Goal: Information Seeking & Learning: Learn about a topic

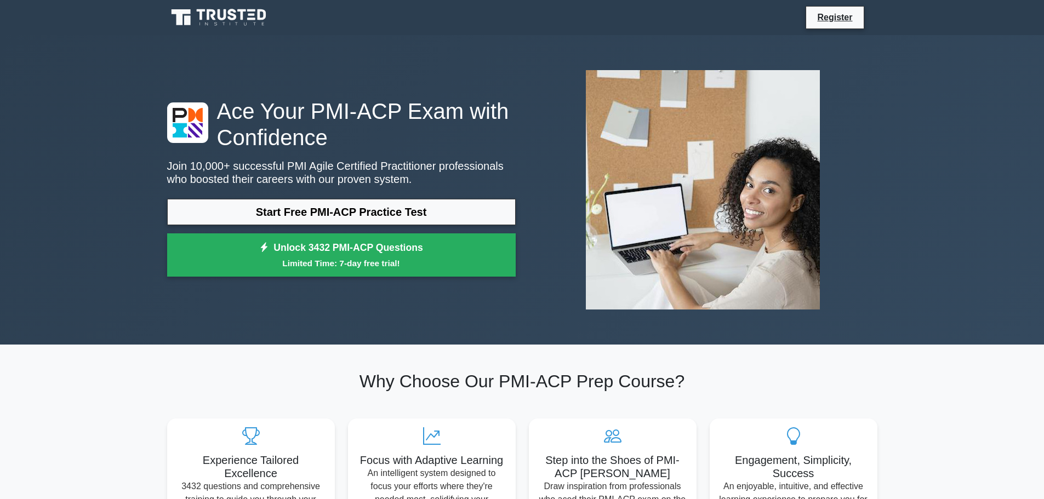
click at [935, 339] on div "Ace Your PMI-ACP Exam with Confidence Join 10,000+ successful PMI Agile Certifi…" at bounding box center [522, 190] width 1044 height 310
click at [917, 342] on div "Ace Your PMI-ACP Exam with Confidence Join 10,000+ successful PMI Agile Certifi…" at bounding box center [522, 190] width 1044 height 310
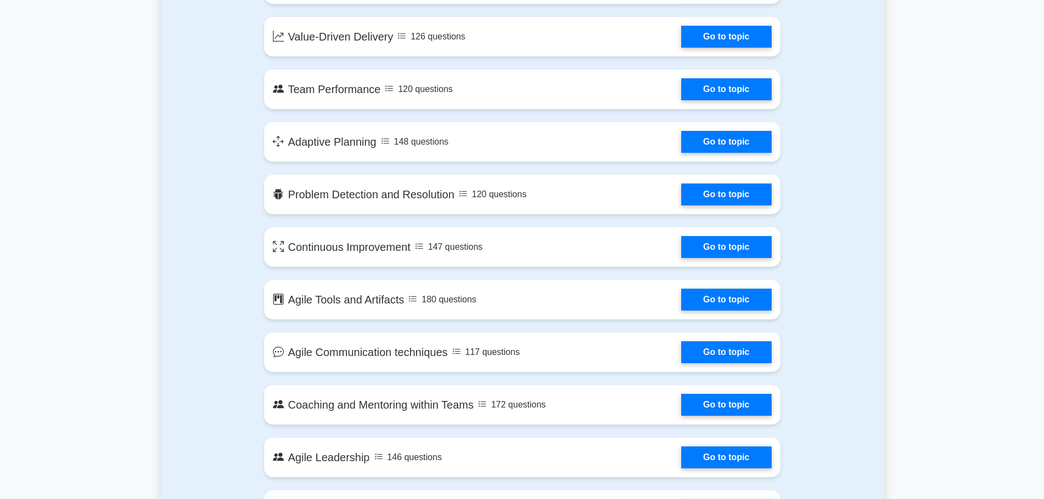
scroll to position [657, 0]
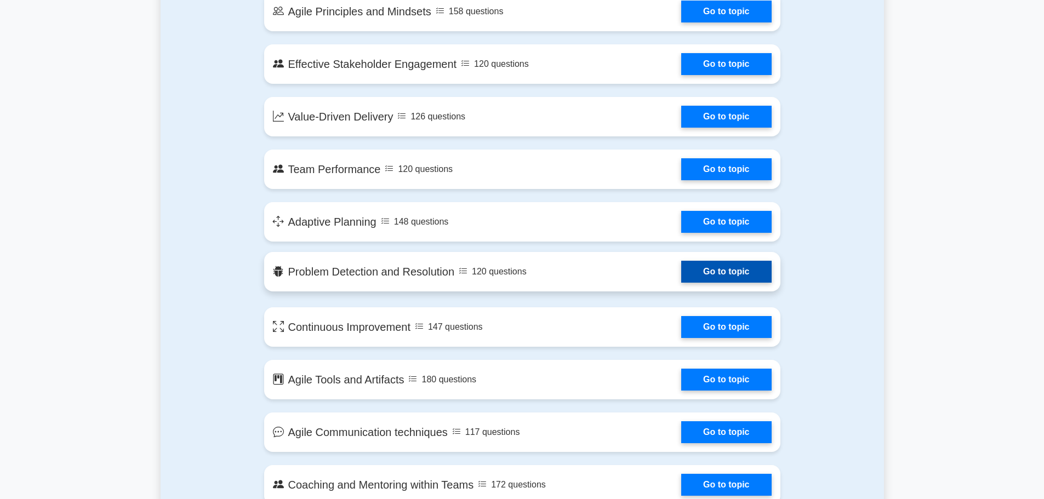
click at [681, 271] on link "Go to topic" at bounding box center [726, 272] width 90 height 22
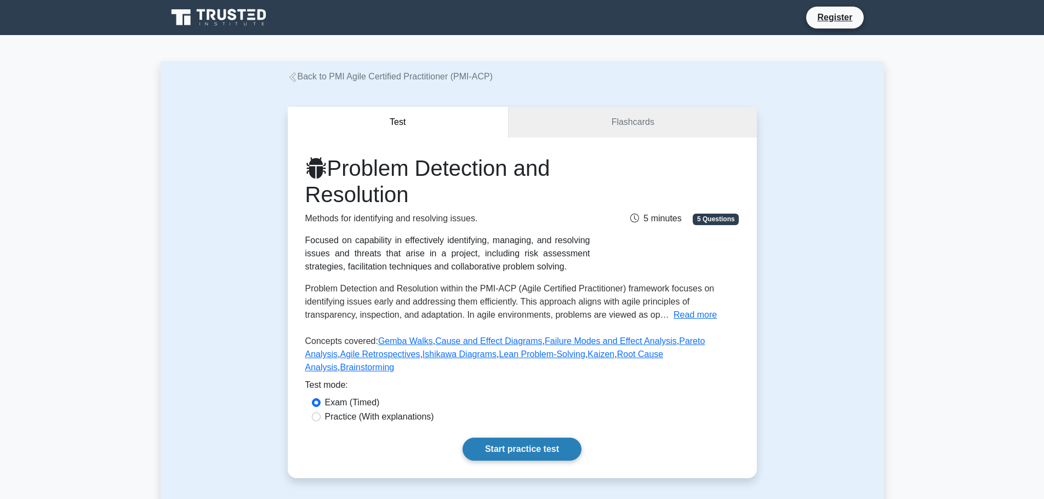
click at [525, 438] on link "Start practice test" at bounding box center [521, 449] width 119 height 23
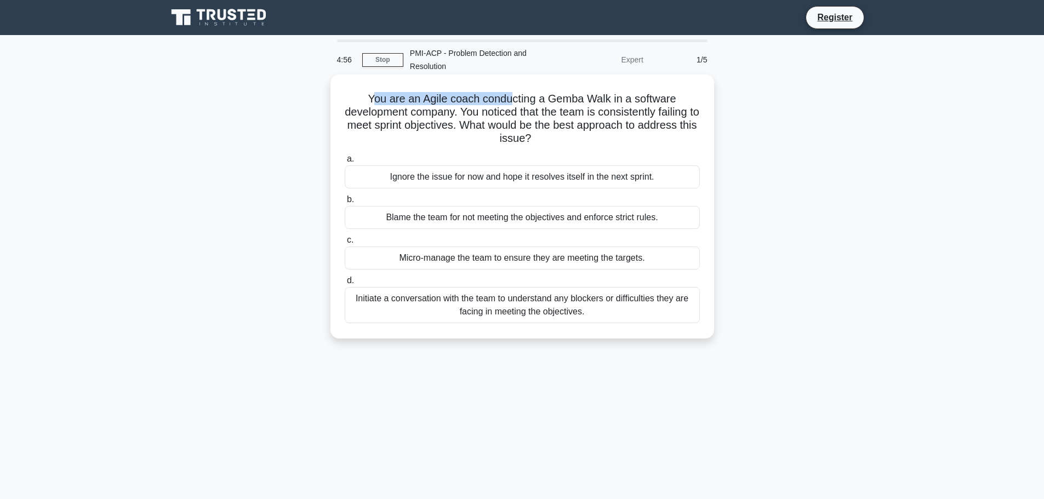
drag, startPoint x: 374, startPoint y: 101, endPoint x: 534, endPoint y: 101, distance: 160.5
click at [520, 101] on h5 "You are an Agile coach conducting a Gemba Walk in a software development compan…" at bounding box center [522, 119] width 357 height 54
click at [542, 101] on h5 "You are an Agile coach conducting a Gemba Walk in a software development compan…" at bounding box center [522, 119] width 357 height 54
drag, startPoint x: 365, startPoint y: 100, endPoint x: 534, endPoint y: 99, distance: 168.7
click at [534, 99] on h5 "You are an Agile coach conducting a Gemba Walk in a software development compan…" at bounding box center [522, 119] width 357 height 54
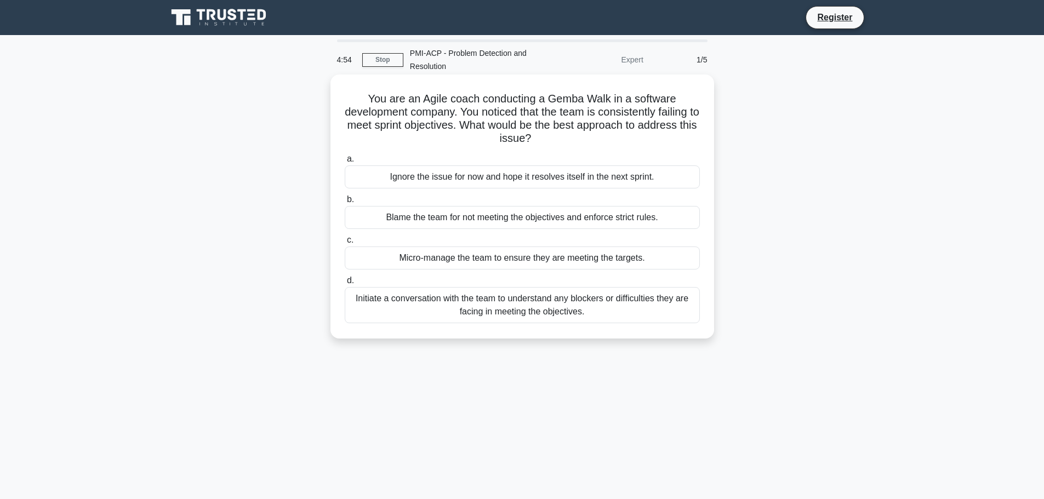
click at [569, 99] on h5 "You are an Agile coach conducting a Gemba Walk in a software development compan…" at bounding box center [522, 119] width 357 height 54
click at [538, 104] on h5 "You are an Agile coach conducting a Gemba Walk in a software development compan…" at bounding box center [522, 119] width 357 height 54
drag, startPoint x: 368, startPoint y: 98, endPoint x: 529, endPoint y: 104, distance: 160.6
click at [522, 103] on h5 "You are an Agile coach conducting a Gemba Walk in a software development compan…" at bounding box center [522, 119] width 357 height 54
drag, startPoint x: 549, startPoint y: 106, endPoint x: 454, endPoint y: 108, distance: 94.8
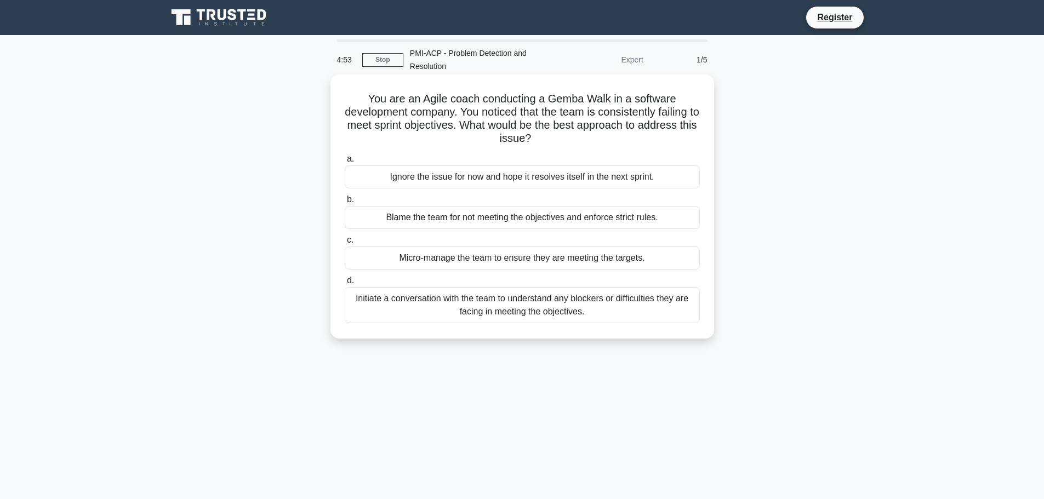
click at [547, 107] on h5 "You are an Agile coach conducting a Gemba Walk in a software development compan…" at bounding box center [522, 119] width 357 height 54
click at [363, 97] on h5 "You are an Agile coach conducting a Gemba Walk in a software development compan…" at bounding box center [522, 119] width 357 height 54
drag, startPoint x: 365, startPoint y: 97, endPoint x: 470, endPoint y: 97, distance: 105.2
click at [470, 97] on h5 "You are an Agile coach conducting a Gemba Walk in a software development compan…" at bounding box center [522, 119] width 357 height 54
click at [482, 97] on h5 "You are an Agile coach conducting a Gemba Walk in a software development compan…" at bounding box center [522, 119] width 357 height 54
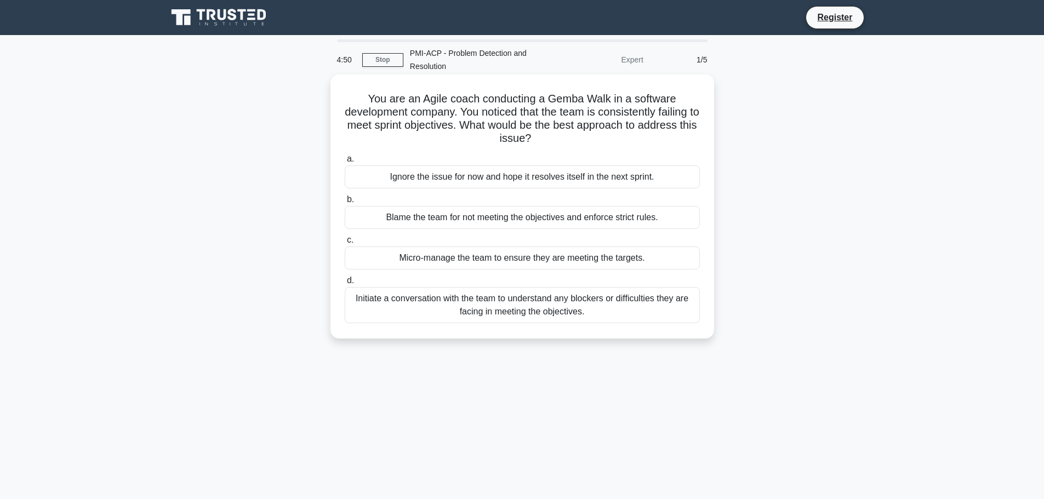
drag, startPoint x: 485, startPoint y: 97, endPoint x: 506, endPoint y: 99, distance: 21.5
click at [485, 97] on h5 "You are an Agile coach conducting a Gemba Walk in a software development compan…" at bounding box center [522, 119] width 357 height 54
click at [506, 99] on h5 "You are an Agile coach conducting a Gemba Walk in a software development compan…" at bounding box center [522, 119] width 357 height 54
drag, startPoint x: 476, startPoint y: 100, endPoint x: 541, endPoint y: 100, distance: 65.7
click at [541, 100] on h5 "You are an Agile coach conducting a Gemba Walk in a software development compan…" at bounding box center [522, 119] width 357 height 54
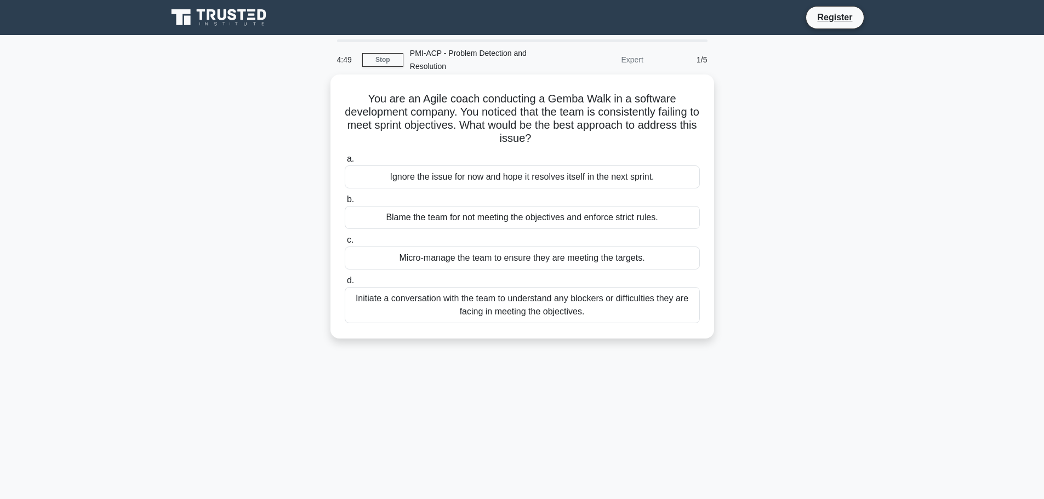
click at [591, 107] on h5 "You are an Agile coach conducting a Gemba Walk in a software development compan…" at bounding box center [522, 119] width 357 height 54
drag, startPoint x: 544, startPoint y: 100, endPoint x: 615, endPoint y: 105, distance: 70.8
click at [585, 100] on h5 "You are an Agile coach conducting a Gemba Walk in a software development compan…" at bounding box center [522, 119] width 357 height 54
drag, startPoint x: 603, startPoint y: 91, endPoint x: 609, endPoint y: 93, distance: 6.4
click at [603, 90] on div "You are an Agile coach conducting a Gemba Walk in a software development compan…" at bounding box center [522, 206] width 375 height 255
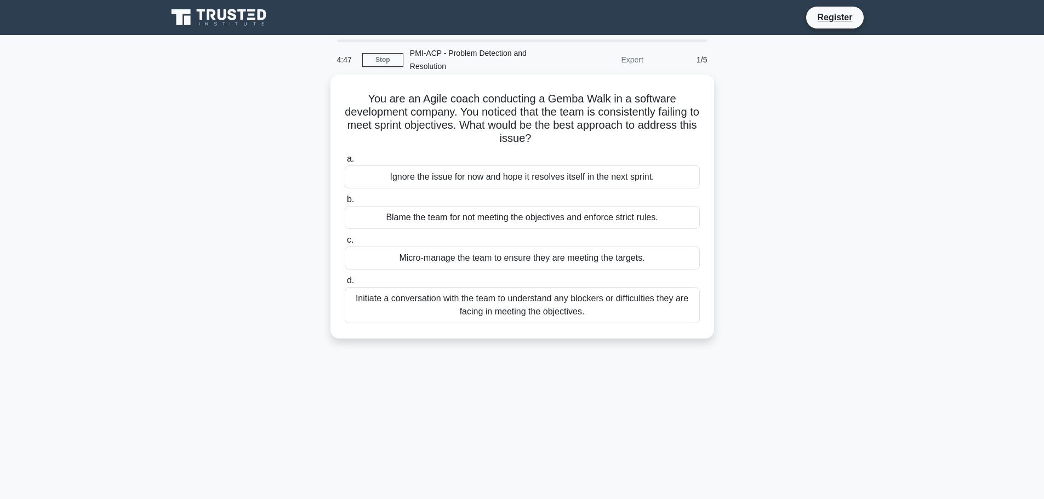
click at [611, 95] on h5 "You are an Agile coach conducting a Gemba Walk in a software development compan…" at bounding box center [522, 119] width 357 height 54
drag, startPoint x: 614, startPoint y: 98, endPoint x: 523, endPoint y: 98, distance: 90.9
click at [523, 98] on h5 "You are an Agile coach conducting a Gemba Walk in a software development compan…" at bounding box center [522, 119] width 357 height 54
click at [625, 104] on h5 "You are an Agile coach conducting a Gemba Walk in a software development compan…" at bounding box center [522, 119] width 357 height 54
click at [563, 107] on h5 "You are an Agile coach conducting a Gemba Walk in a software development compan…" at bounding box center [522, 119] width 357 height 54
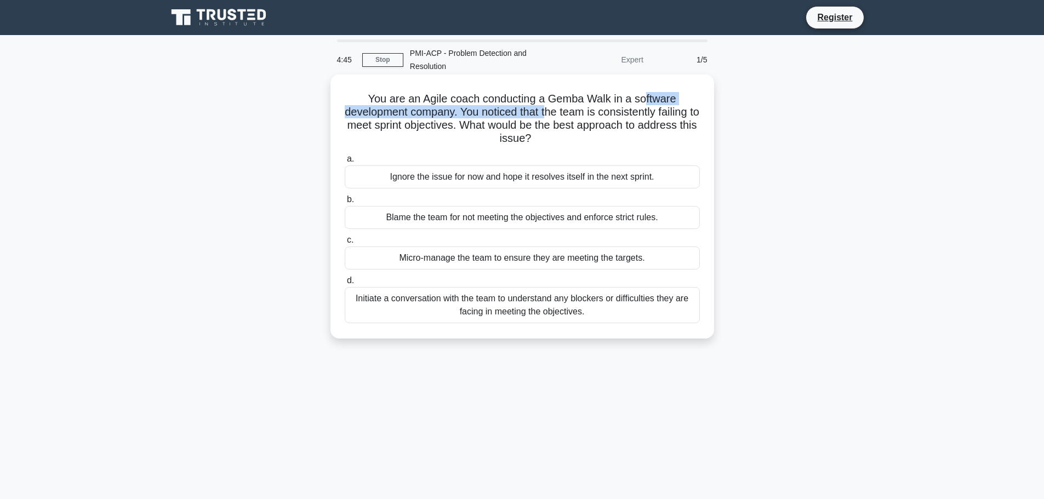
drag, startPoint x: 553, startPoint y: 106, endPoint x: 646, endPoint y: 104, distance: 93.7
click at [646, 104] on h5 "You are an Agile coach conducting a Gemba Walk in a software development compan…" at bounding box center [522, 119] width 357 height 54
click at [679, 102] on h5 "You are an Agile coach conducting a Gemba Walk in a software development compan…" at bounding box center [522, 119] width 357 height 54
drag, startPoint x: 616, startPoint y: 102, endPoint x: 670, endPoint y: 102, distance: 54.2
click at [670, 102] on h5 "You are an Agile coach conducting a Gemba Walk in a software development compan…" at bounding box center [522, 119] width 357 height 54
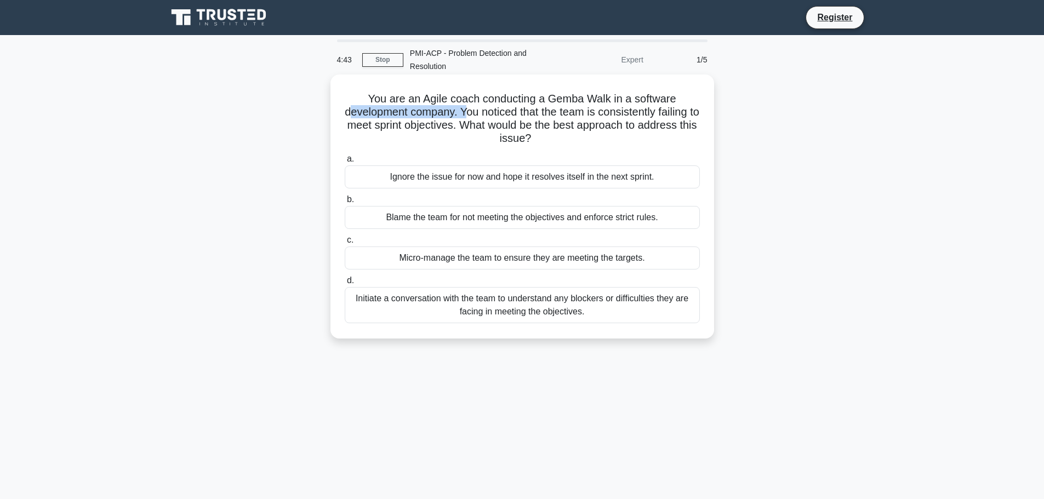
drag, startPoint x: 354, startPoint y: 115, endPoint x: 467, endPoint y: 115, distance: 112.9
click at [467, 115] on h5 "You are an Agile coach conducting a Gemba Walk in a software development compan…" at bounding box center [522, 119] width 357 height 54
click at [502, 118] on h5 "You are an Agile coach conducting a Gemba Walk in a software development compan…" at bounding box center [522, 119] width 357 height 54
drag, startPoint x: 557, startPoint y: 113, endPoint x: 644, endPoint y: 113, distance: 87.1
click at [633, 113] on h5 "You are an Agile coach conducting a Gemba Walk in a software development compan…" at bounding box center [522, 119] width 357 height 54
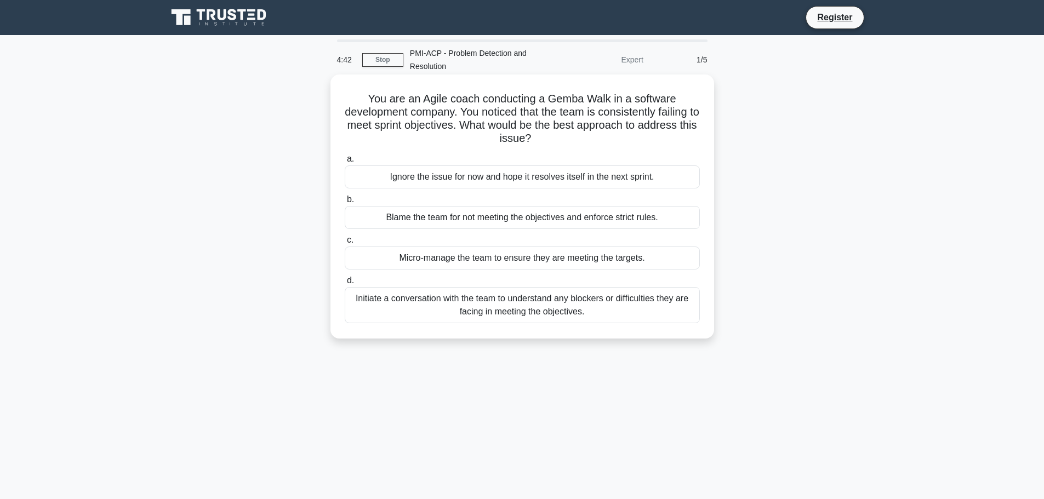
click at [653, 113] on h5 "You are an Agile coach conducting a Gemba Walk in a software development compan…" at bounding box center [522, 119] width 357 height 54
drag, startPoint x: 568, startPoint y: 113, endPoint x: 642, endPoint y: 113, distance: 73.4
click at [610, 113] on h5 "You are an Agile coach conducting a Gemba Walk in a software development compan…" at bounding box center [522, 119] width 357 height 54
click at [643, 113] on h5 "You are an Agile coach conducting a Gemba Walk in a software development compan…" at bounding box center [522, 119] width 357 height 54
drag, startPoint x: 643, startPoint y: 113, endPoint x: 609, endPoint y: 113, distance: 34.5
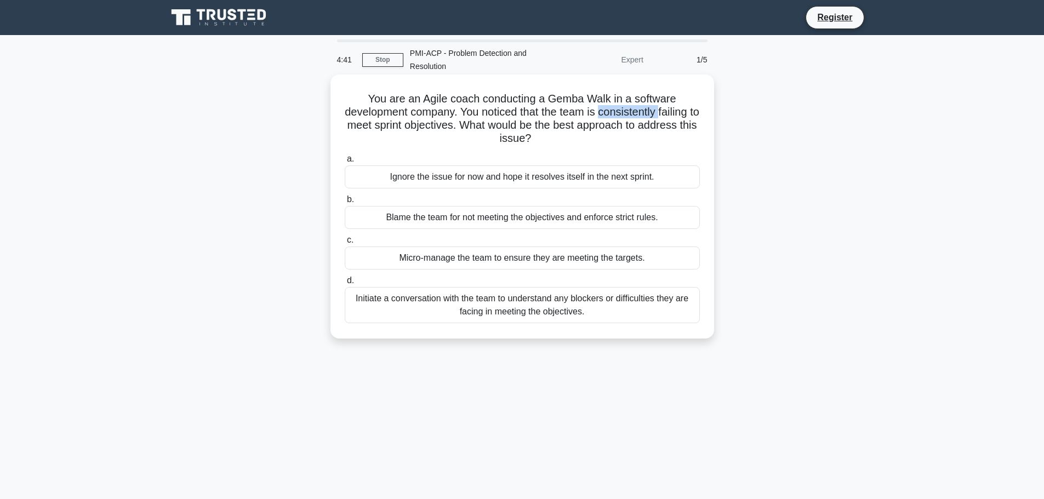
click at [635, 113] on h5 "You are an Agile coach conducting a Gemba Walk in a software development compan…" at bounding box center [522, 119] width 357 height 54
drag, startPoint x: 600, startPoint y: 113, endPoint x: 686, endPoint y: 113, distance: 86.0
click at [686, 113] on h5 "You are an Agile coach conducting a Gemba Walk in a software development compan…" at bounding box center [522, 119] width 357 height 54
click at [692, 113] on h5 "You are an Agile coach conducting a Gemba Walk in a software development compan…" at bounding box center [522, 119] width 357 height 54
drag, startPoint x: 343, startPoint y: 127, endPoint x: 467, endPoint y: 127, distance: 124.4
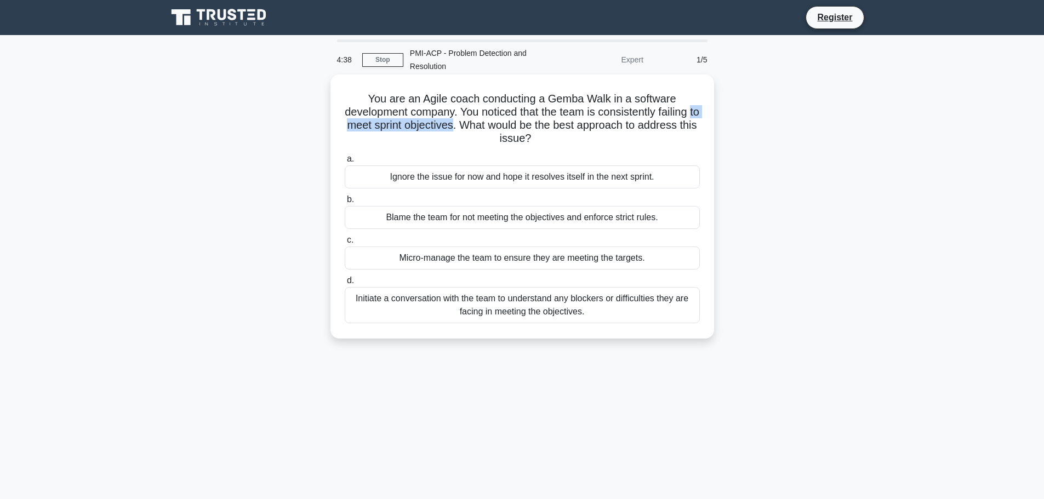
click at [467, 127] on h5 "You are an Agile coach conducting a Gemba Walk in a software development compan…" at bounding box center [522, 119] width 357 height 54
click at [502, 127] on h5 "You are an Agile coach conducting a Gemba Walk in a software development compan…" at bounding box center [522, 119] width 357 height 54
drag, startPoint x: 476, startPoint y: 125, endPoint x: 650, endPoint y: 129, distance: 173.7
click at [644, 129] on h5 "You are an Agile coach conducting a Gemba Walk in a software development compan…" at bounding box center [522, 119] width 357 height 54
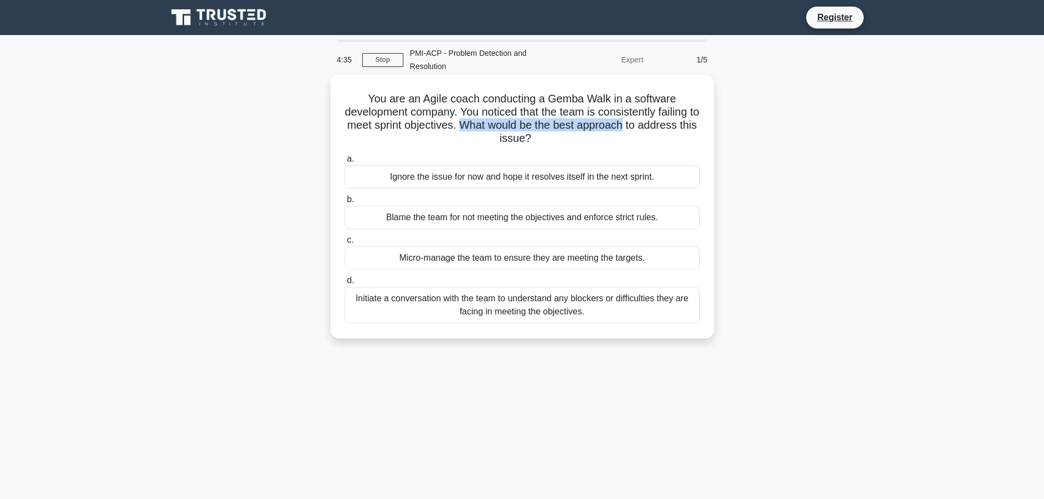
click at [579, 127] on h5 "You are an Agile coach conducting a Gemba Walk in a software development compan…" at bounding box center [522, 119] width 357 height 54
click at [628, 129] on h5 "You are an Agile coach conducting a Gemba Walk in a software development compan…" at bounding box center [522, 119] width 357 height 54
drag, startPoint x: 567, startPoint y: 129, endPoint x: 688, endPoint y: 129, distance: 120.5
click at [688, 129] on h5 "You are an Agile coach conducting a Gemba Walk in a software development compan…" at bounding box center [522, 119] width 357 height 54
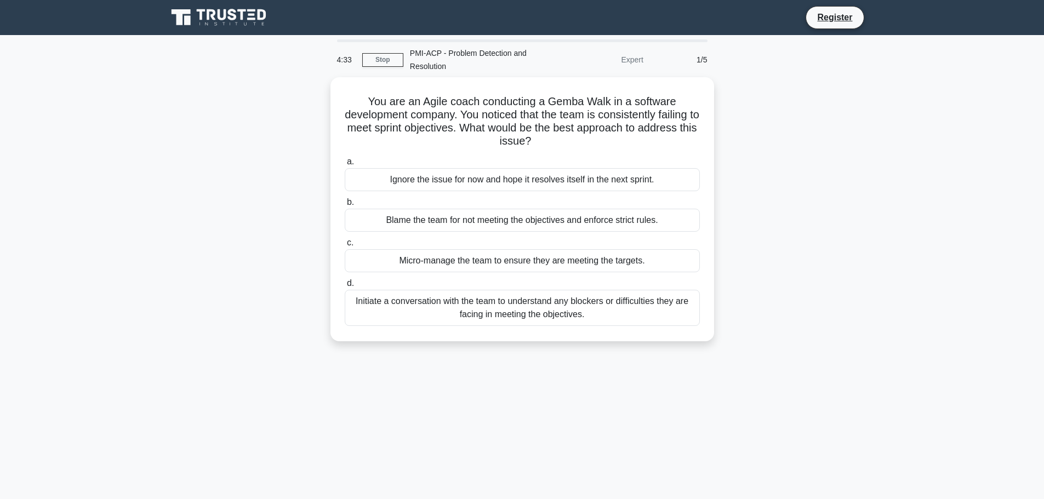
click at [869, 255] on div "You are an Agile coach conducting a Gemba Walk in a software development compan…" at bounding box center [522, 215] width 723 height 277
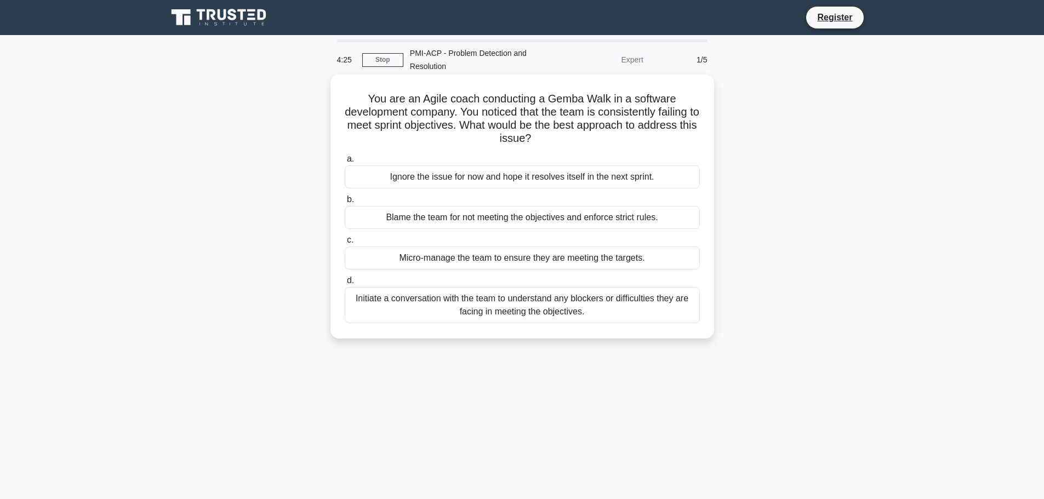
click at [570, 301] on div "Initiate a conversation with the team to understand any blockers or difficultie…" at bounding box center [522, 305] width 355 height 36
click at [345, 284] on input "d. Initiate a conversation with the team to understand any blockers or difficul…" at bounding box center [345, 280] width 0 height 7
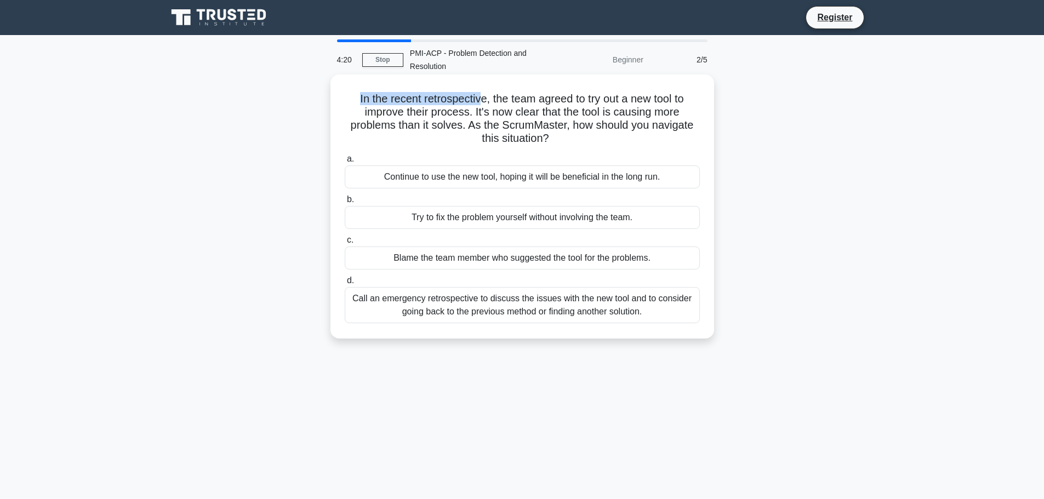
drag, startPoint x: 354, startPoint y: 100, endPoint x: 494, endPoint y: 102, distance: 140.3
click at [491, 101] on h5 "In the recent retrospective, the team agreed to try out a new tool to improve t…" at bounding box center [522, 119] width 357 height 54
click at [531, 109] on h5 "In the recent retrospective, the team agreed to try out a new tool to improve t…" at bounding box center [522, 119] width 357 height 54
drag, startPoint x: 353, startPoint y: 99, endPoint x: 501, endPoint y: 98, distance: 147.9
click at [499, 98] on h5 "In the recent retrospective, the team agreed to try out a new tool to improve t…" at bounding box center [522, 119] width 357 height 54
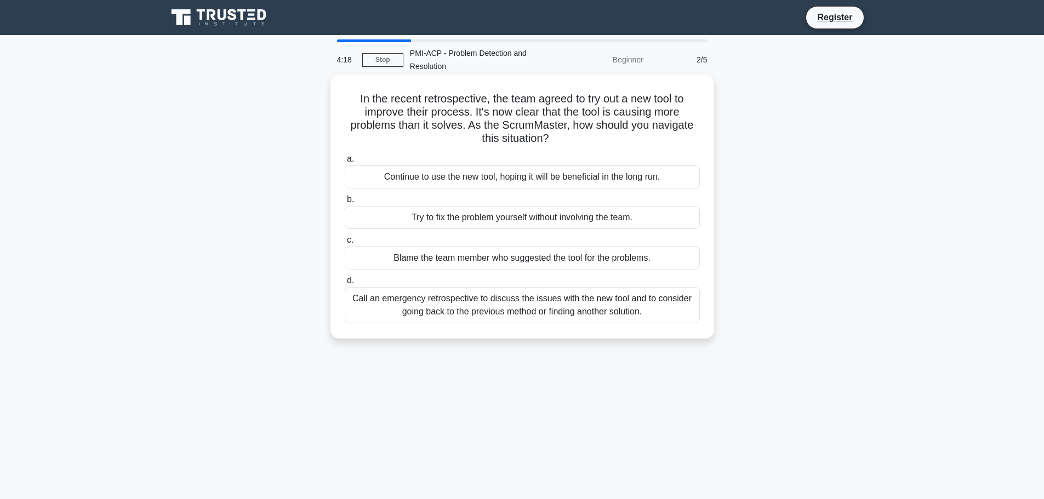
click at [537, 99] on h5 "In the recent retrospective, the team agreed to try out a new tool to improve t…" at bounding box center [522, 119] width 357 height 54
click at [533, 100] on h5 "In the recent retrospective, the team agreed to try out a new tool to improve t…" at bounding box center [522, 119] width 357 height 54
drag, startPoint x: 489, startPoint y: 99, endPoint x: 633, endPoint y: 97, distance: 144.1
click at [618, 97] on h5 "In the recent retrospective, the team agreed to try out a new tool to improve t…" at bounding box center [522, 119] width 357 height 54
click at [642, 99] on h5 "In the recent retrospective, the team agreed to try out a new tool to improve t…" at bounding box center [522, 119] width 357 height 54
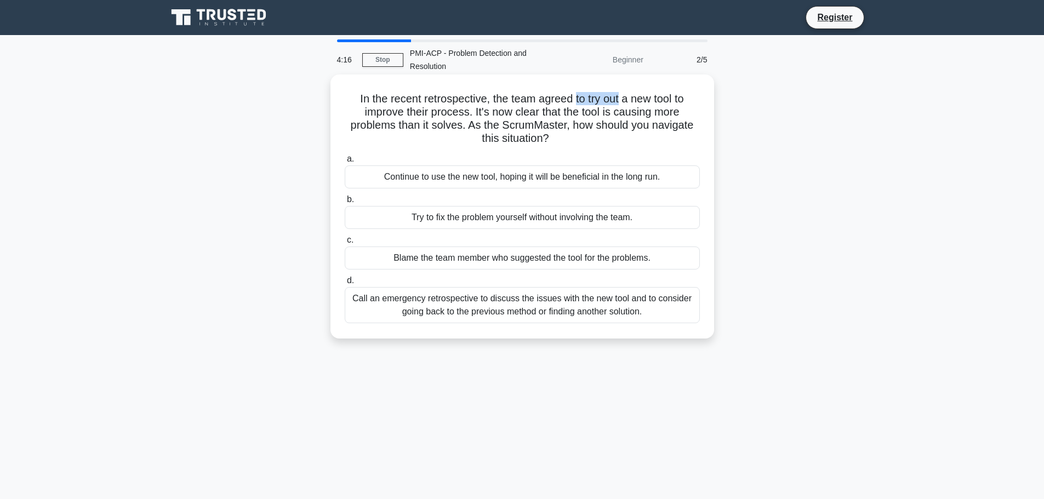
drag, startPoint x: 575, startPoint y: 99, endPoint x: 628, endPoint y: 97, distance: 53.7
click at [626, 97] on h5 "In the recent retrospective, the team agreed to try out a new tool to improve t…" at bounding box center [522, 119] width 357 height 54
click at [642, 97] on h5 "In the recent retrospective, the team agreed to try out a new tool to improve t…" at bounding box center [522, 119] width 357 height 54
click at [663, 97] on h5 "In the recent retrospective, the team agreed to try out a new tool to improve t…" at bounding box center [522, 119] width 357 height 54
drag, startPoint x: 616, startPoint y: 98, endPoint x: 701, endPoint y: 98, distance: 84.9
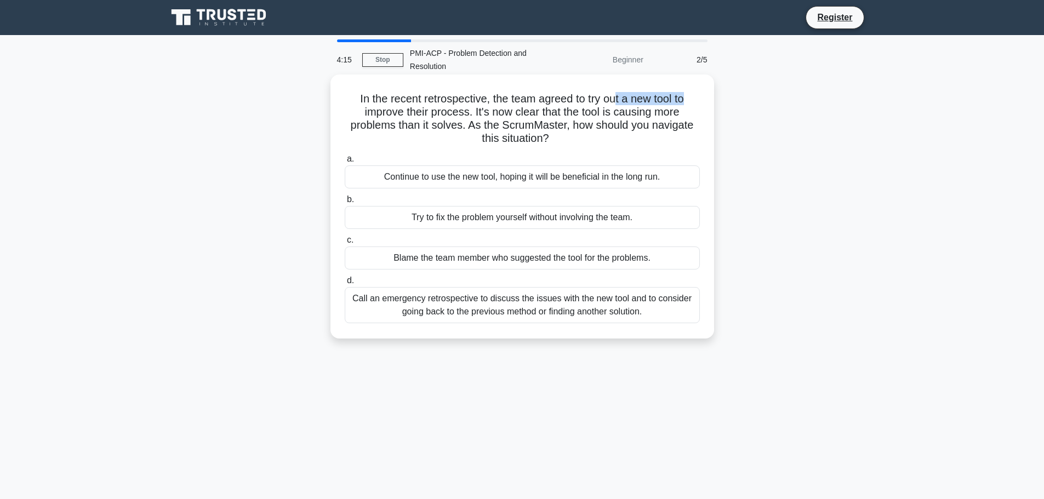
click at [701, 98] on div "In the recent retrospective, the team agreed to try out a new tool to improve t…" at bounding box center [522, 206] width 375 height 255
drag, startPoint x: 383, startPoint y: 115, endPoint x: 356, endPoint y: 112, distance: 27.0
click at [382, 115] on h5 "In the recent retrospective, the team agreed to try out a new tool to improve t…" at bounding box center [522, 119] width 357 height 54
drag, startPoint x: 355, startPoint y: 112, endPoint x: 468, endPoint y: 112, distance: 113.4
click at [468, 112] on h5 "In the recent retrospective, the team agreed to try out a new tool to improve t…" at bounding box center [522, 119] width 357 height 54
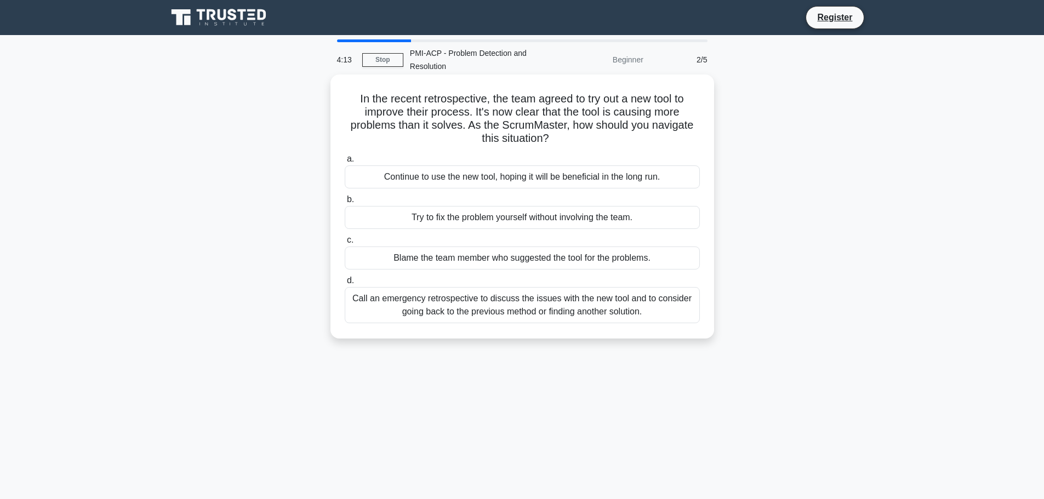
click at [497, 113] on h5 "In the recent retrospective, the team agreed to try out a new tool to improve t…" at bounding box center [522, 119] width 357 height 54
drag, startPoint x: 471, startPoint y: 113, endPoint x: 588, endPoint y: 112, distance: 117.3
click at [574, 112] on h5 "In the recent retrospective, the team agreed to try out a new tool to improve t…" at bounding box center [522, 119] width 357 height 54
click at [524, 118] on h5 "In the recent retrospective, the team agreed to try out a new tool to improve t…" at bounding box center [522, 119] width 357 height 54
drag, startPoint x: 472, startPoint y: 112, endPoint x: 636, endPoint y: 112, distance: 163.8
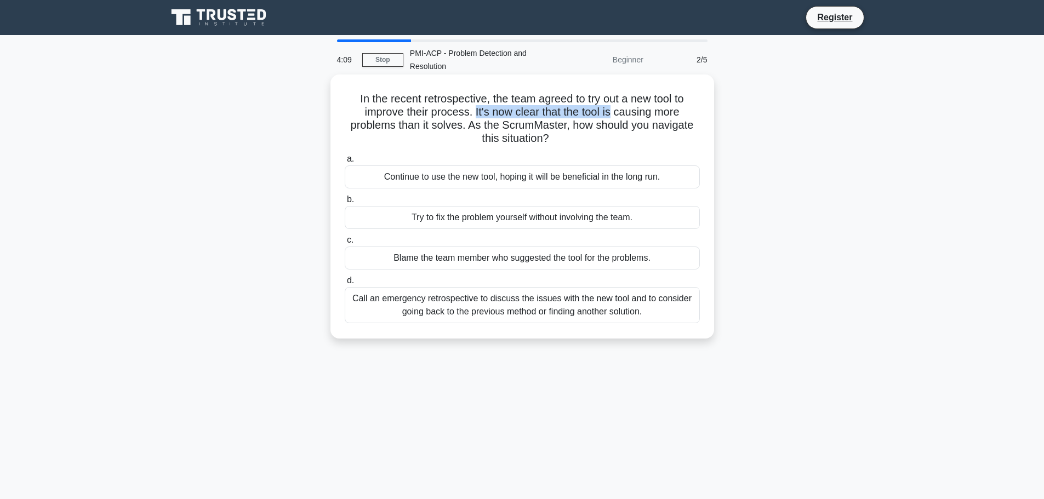
click at [634, 112] on h5 "In the recent retrospective, the team agreed to try out a new tool to improve t…" at bounding box center [522, 119] width 357 height 54
click at [570, 118] on h5 "In the recent retrospective, the team agreed to try out a new tool to improve t…" at bounding box center [522, 119] width 357 height 54
drag, startPoint x: 600, startPoint y: 113, endPoint x: 640, endPoint y: 113, distance: 40.0
click at [638, 113] on h5 "In the recent retrospective, the team agreed to try out a new tool to improve t…" at bounding box center [522, 119] width 357 height 54
click at [658, 113] on h5 "In the recent retrospective, the team agreed to try out a new tool to improve t…" at bounding box center [522, 119] width 357 height 54
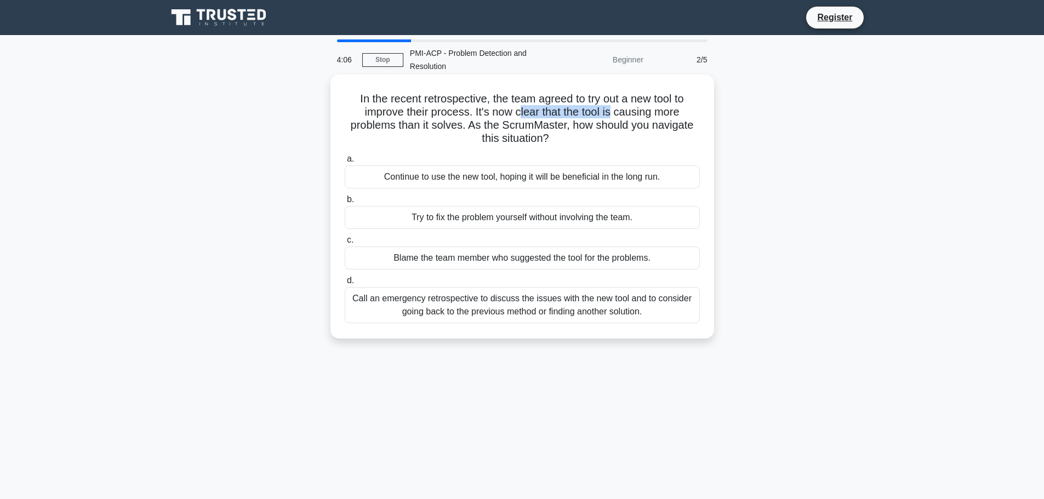
drag
click at [623, 112] on h5 "In the recent retrospective, the team agreed to try out a new tool to improve t…" at bounding box center [522, 119] width 357 height 54
click at [637, 112] on h5 "In the recent retrospective, the team agreed to try out a new tool to improve t…" at bounding box center [522, 119] width 357 height 54
click at [644, 113] on h5 "In the recent retrospective, the team agreed to try out a new tool to improve t…" at bounding box center [522, 119] width 357 height 54
click at [665, 113] on h5 "In the recent retrospective, the team agreed to try out a new tool to improve t…" at bounding box center [522, 119] width 357 height 54
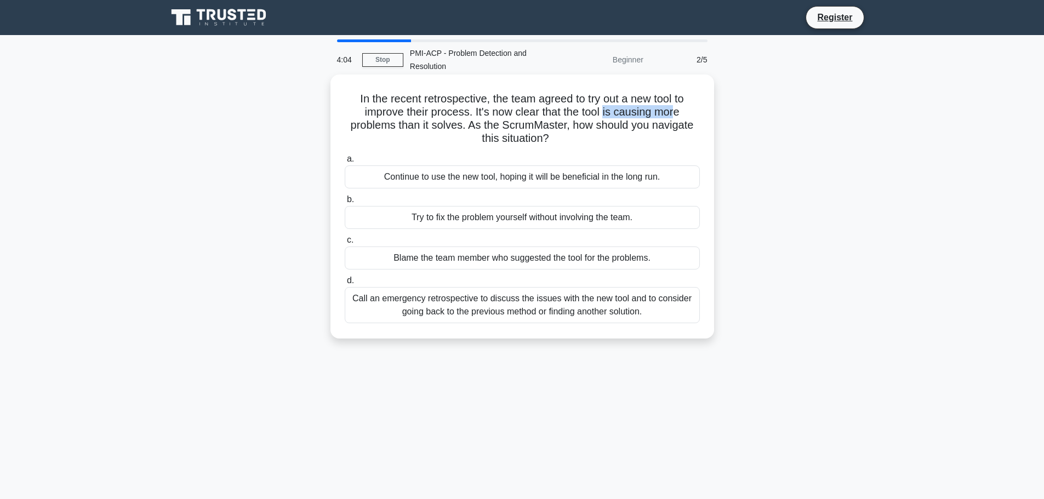
click at [681, 116] on h5 "In the recent retrospective, the team agreed to try out a new tool to improve t…" at bounding box center [522, 119] width 357 height 54
click at [462, 125] on h5 "In the recent retrospective, the team agreed to try out a new tool to improve t…" at bounding box center [522, 119] width 357 height 54
click at [482, 129] on h5 "In the recent retrospective, the team agreed to try out a new tool to improve t…" at bounding box center [522, 119] width 357 height 54
click at [582, 128] on h5 "In the recent retrospective, the team agreed to try out a new tool to improve t…" at bounding box center [522, 119] width 357 height 54
click at [613, 128] on h5 "In the recent retrospective, the team agreed to try out a new tool to improve t…" at bounding box center [522, 119] width 357 height 54
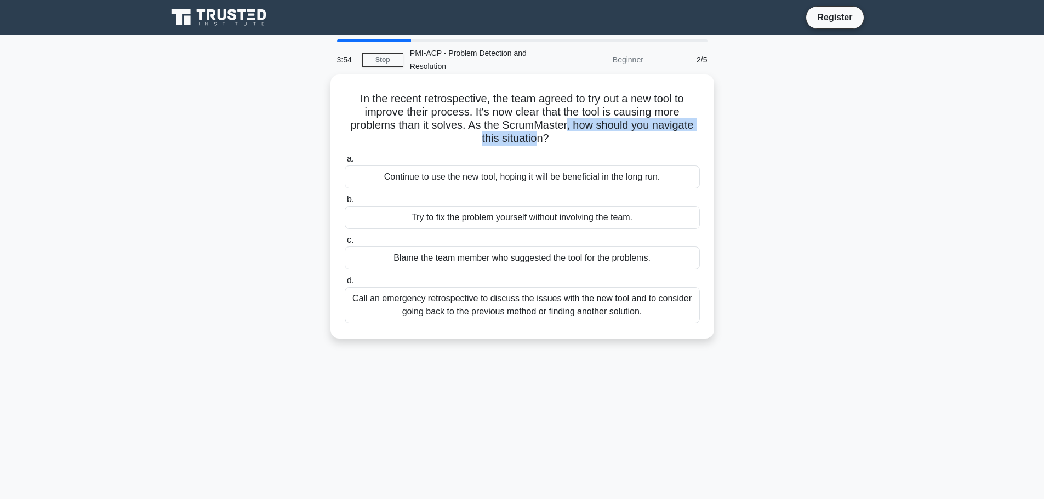
click at [537, 135] on h5 "In the recent retrospective, the team agreed to try out a new tool to improve t…" at bounding box center [522, 119] width 357 height 54
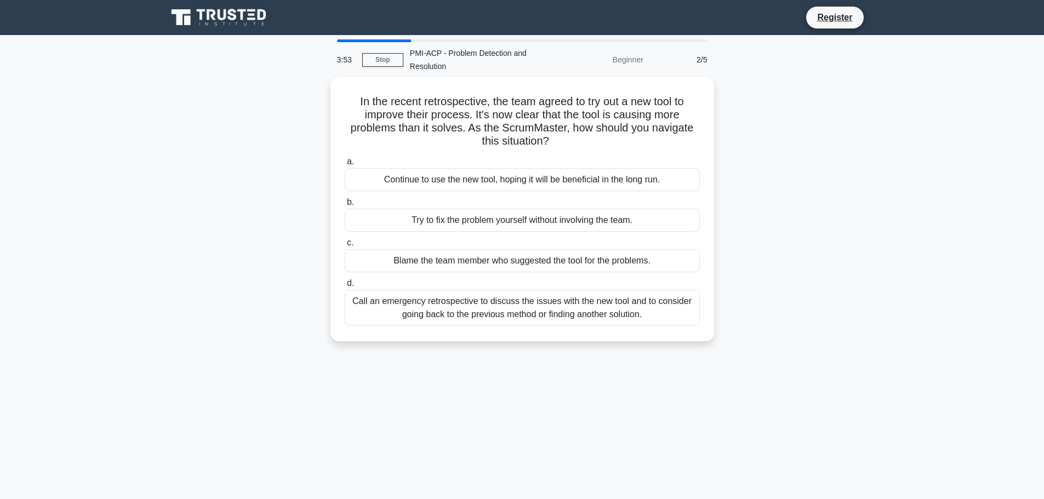
click at [857, 197] on div "In the recent retrospective, the team agreed to try out a new tool to improve t…" at bounding box center [522, 215] width 723 height 277
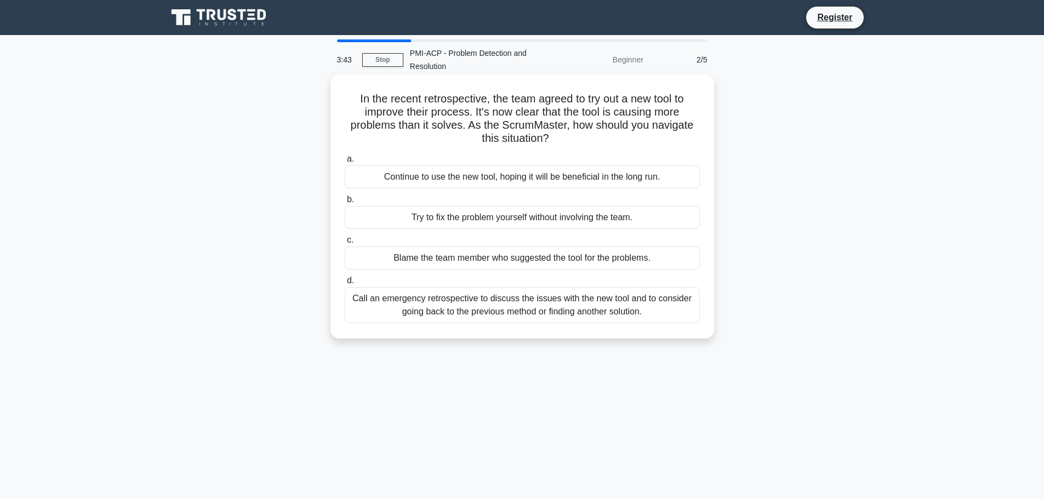
click at [531, 312] on div "Call an emergency retrospective to discuss the issues with the new tool and to …" at bounding box center [522, 305] width 355 height 36
click at [345, 284] on input "d. Call an emergency retrospective to discuss the issues with the new tool and …" at bounding box center [345, 280] width 0 height 7
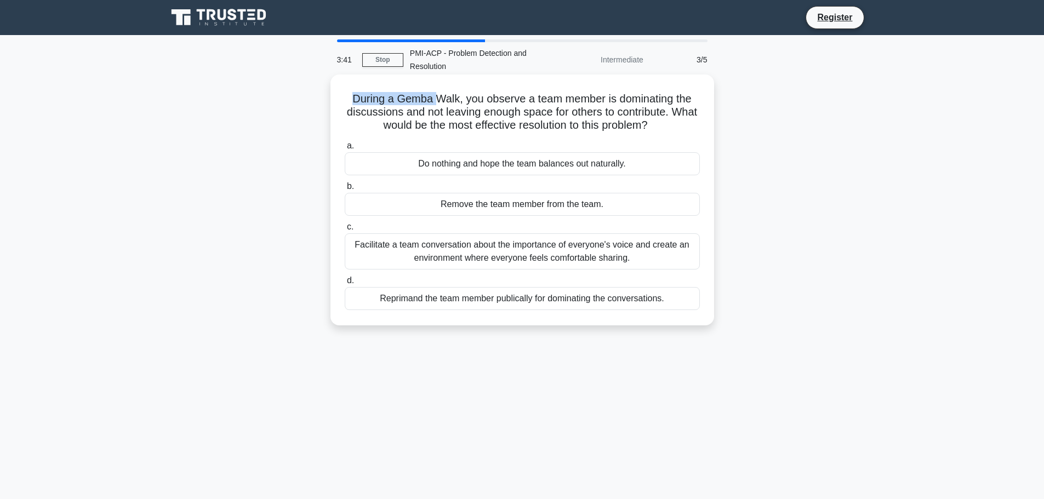
drag, startPoint x: 345, startPoint y: 99, endPoint x: 452, endPoint y: 96, distance: 107.4
click at [444, 98] on h5 "During a Gemba Walk, you observe a team member is dominating the discussions an…" at bounding box center [522, 112] width 357 height 41
click at [474, 95] on h5 "During a Gemba Walk, you observe a team member is dominating the discussions an…" at bounding box center [522, 112] width 357 height 41
drag, startPoint x: 391, startPoint y: 99, endPoint x: 454, endPoint y: 98, distance: 63.0
click at [454, 98] on h5 "During a Gemba Walk, you observe a team member is dominating the discussions an…" at bounding box center [522, 112] width 357 height 41
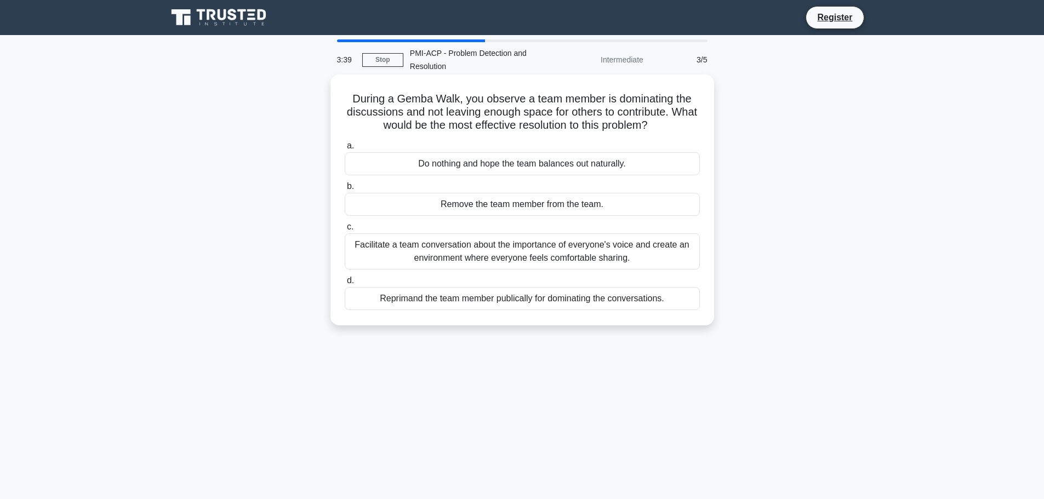
click at [512, 98] on h5 "During a Gemba Walk, you observe a team member is dominating the discussions an…" at bounding box center [522, 112] width 357 height 41
drag, startPoint x: 461, startPoint y: 101, endPoint x: 644, endPoint y: 102, distance: 183.5
click at [627, 102] on h5 "During a Gemba Walk, you observe a team member is dominating the discussions an…" at bounding box center [522, 112] width 357 height 41
drag, startPoint x: 609, startPoint y: 102, endPoint x: 545, endPoint y: 103, distance: 64.7
click at [608, 102] on h5 "During a Gemba Walk, you observe a team member is dominating the discussions an…" at bounding box center [522, 112] width 357 height 41
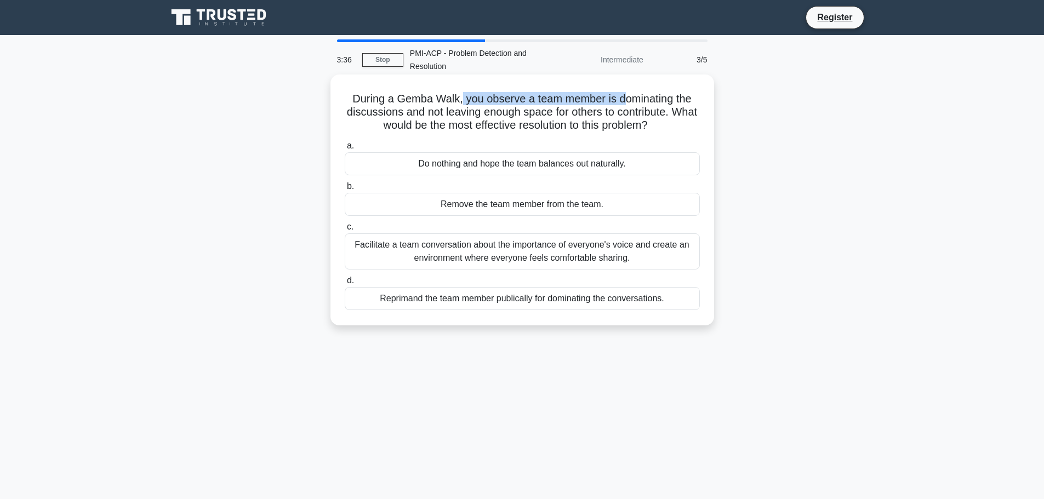
click at [505, 99] on h5 "During a Gemba Walk, you observe a team member is dominating the discussions an…" at bounding box center [522, 112] width 357 height 41
drag, startPoint x: 515, startPoint y: 99, endPoint x: 577, endPoint y: 99, distance: 61.9
click at [558, 99] on h5 "During a Gemba Walk, you observe a team member is dominating the discussions an…" at bounding box center [522, 112] width 357 height 41
click at [577, 99] on h5 "During a Gemba Walk, you observe a team member is dominating the discussions an…" at bounding box center [522, 112] width 357 height 41
click at [582, 99] on h5 "During a Gemba Walk, you observe a team member is dominating the discussions an…" at bounding box center [522, 112] width 357 height 41
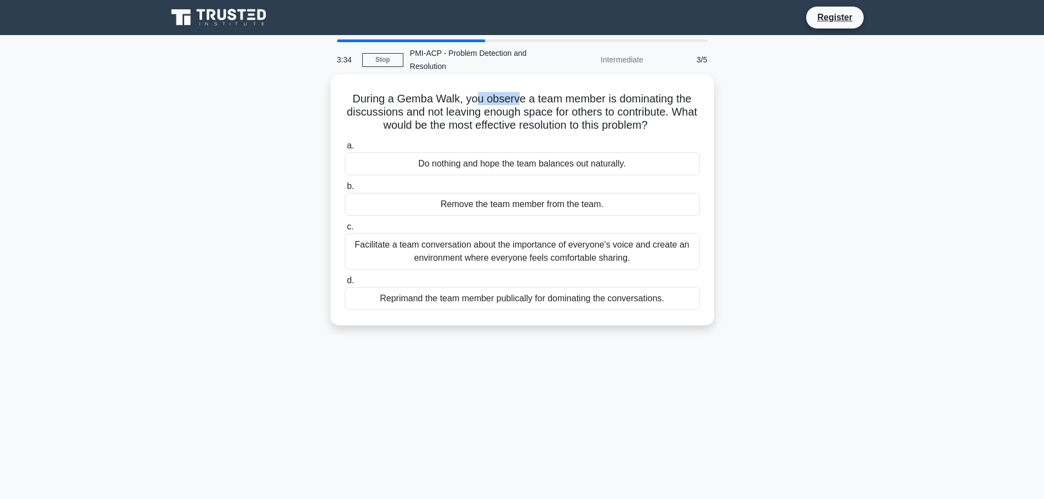
drag, startPoint x: 484, startPoint y: 100, endPoint x: 554, endPoint y: 100, distance: 70.1
click at [551, 100] on h5 "During a Gemba Walk, you observe a team member is dominating the discussions an…" at bounding box center [522, 112] width 357 height 41
click at [561, 99] on h5 "During a Gemba Walk, you observe a team member is dominating the discussions an…" at bounding box center [522, 112] width 357 height 41
click at [568, 99] on h5 "During a Gemba Walk, you observe a team member is dominating the discussions an…" at bounding box center [522, 112] width 357 height 41
drag, startPoint x: 534, startPoint y: 99, endPoint x: 612, endPoint y: 99, distance: 78.3
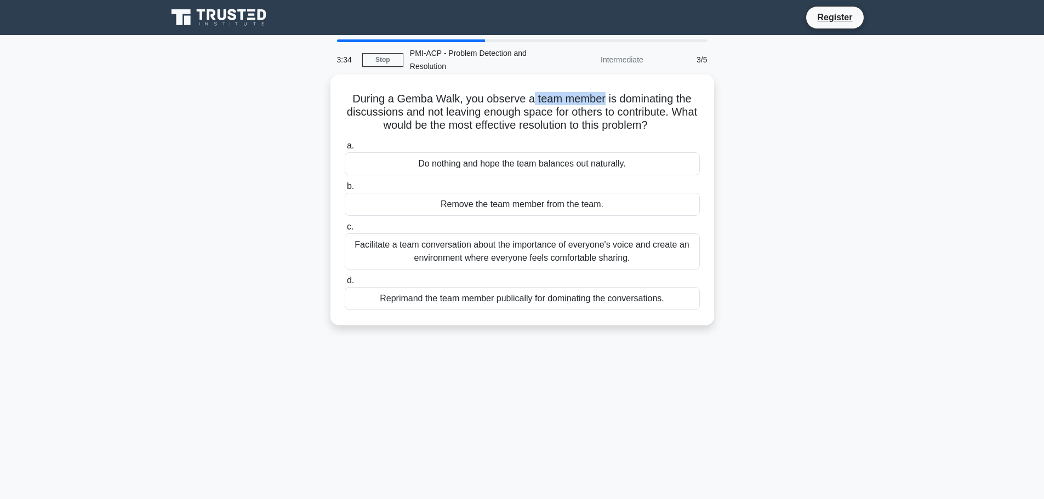
click at [609, 99] on h5 "During a Gemba Walk, you observe a team member is dominating the discussions an…" at bounding box center [522, 112] width 357 height 41
click at [639, 99] on h5 "During a Gemba Walk, you observe a team member is dominating the discussions an…" at bounding box center [522, 112] width 357 height 41
drag, startPoint x: 554, startPoint y: 100, endPoint x: 605, endPoint y: 99, distance: 51.5
click at [605, 99] on h5 "During a Gemba Walk, you observe a team member is dominating the discussions an…" at bounding box center [522, 112] width 357 height 41
drag, startPoint x: 637, startPoint y: 100, endPoint x: 556, endPoint y: 102, distance: 80.6
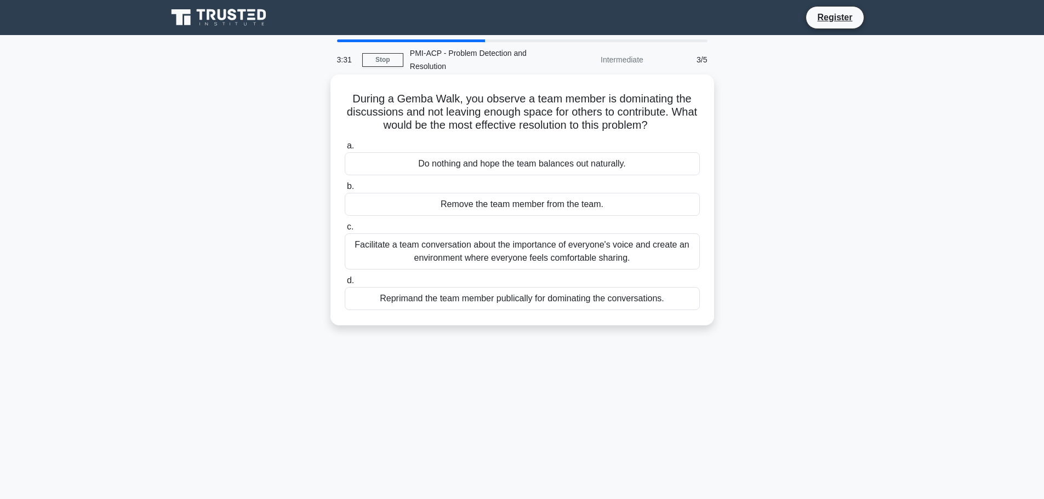
click at [636, 101] on h5 "During a Gemba Walk, you observe a team member is dominating the discussions an…" at bounding box center [522, 112] width 357 height 41
drag, startPoint x: 536, startPoint y: 100, endPoint x: 639, endPoint y: 96, distance: 103.1
click at [608, 97] on h5 "During a Gemba Walk, you observe a team member is dominating the discussions an…" at bounding box center [522, 112] width 357 height 41
click at [641, 96] on h5 "During a Gemba Walk, you observe a team member is dominating the discussions an…" at bounding box center [522, 112] width 357 height 41
drag, startPoint x: 615, startPoint y: 98, endPoint x: 695, endPoint y: 99, distance: 79.4
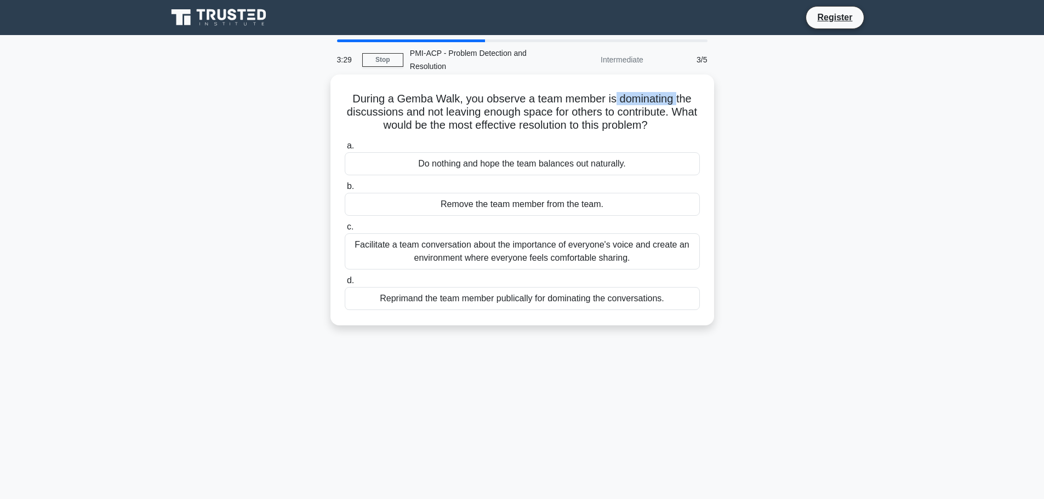
click at [685, 98] on h5 "During a Gemba Walk, you observe a team member is dominating the discussions an…" at bounding box center [522, 112] width 357 height 41
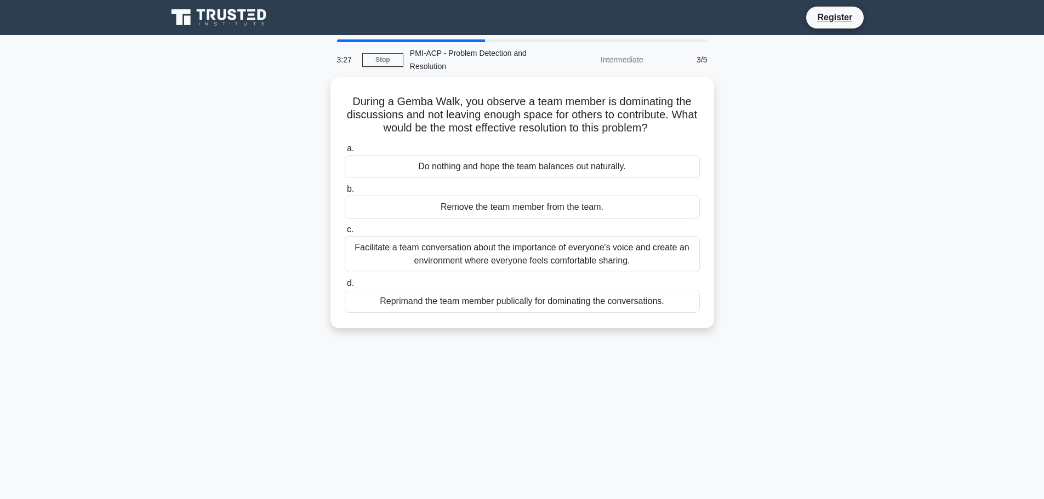
click at [804, 128] on div "During a Gemba Walk, you observe a team member is dominating the discussions an…" at bounding box center [522, 209] width 723 height 264
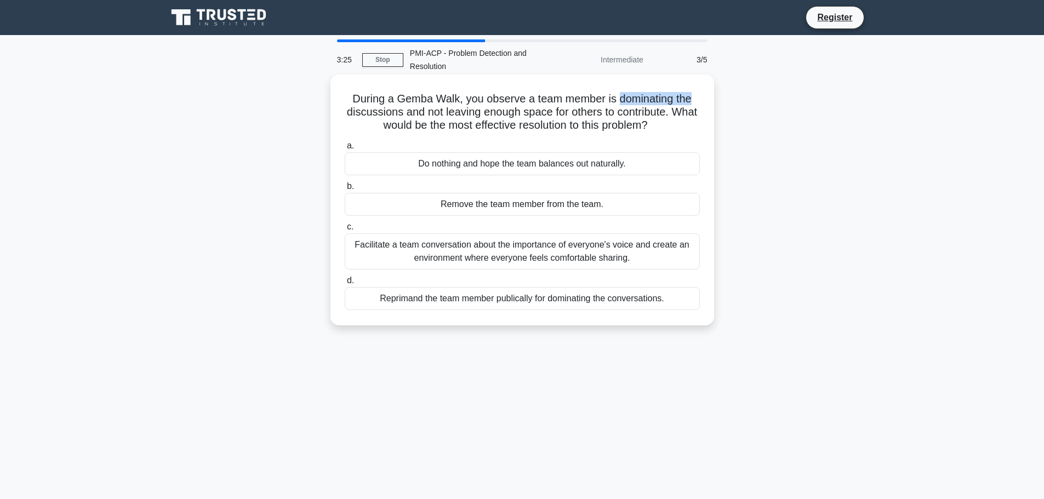
drag, startPoint x: 621, startPoint y: 98, endPoint x: 706, endPoint y: 99, distance: 85.5
click at [706, 99] on div "During a Gemba Walk, you observe a team member is dominating the discussions an…" at bounding box center [522, 200] width 375 height 242
drag, startPoint x: 357, startPoint y: 112, endPoint x: 465, endPoint y: 112, distance: 107.9
click at [425, 112] on h5 "During a Gemba Walk, you observe a team member is dominating the discussions an…" at bounding box center [522, 112] width 357 height 41
click at [471, 112] on h5 "During a Gemba Walk, you observe a team member is dominating the discussions an…" at bounding box center [522, 112] width 357 height 41
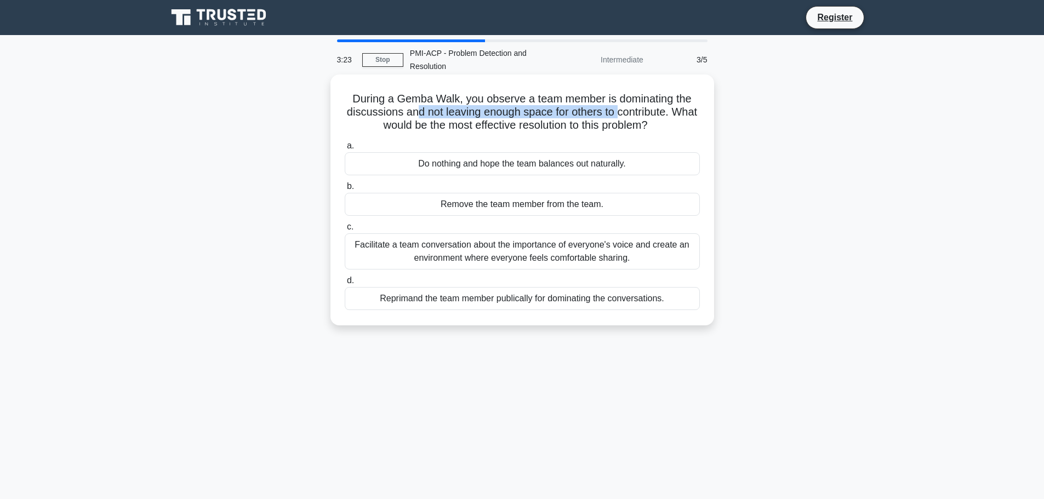
drag, startPoint x: 476, startPoint y: 113, endPoint x: 637, endPoint y: 112, distance: 161.1
click at [636, 112] on h5 "During a Gemba Walk, you observe a team member is dominating the discussions an…" at bounding box center [522, 112] width 357 height 41
click at [592, 109] on h5 "During a Gemba Walk, you observe a team member is dominating the discussions an…" at bounding box center [522, 112] width 357 height 41
drag, startPoint x: 584, startPoint y: 113, endPoint x: 662, endPoint y: 113, distance: 77.8
click at [645, 113] on h5 "During a Gemba Walk, you observe a team member is dominating the discussions an…" at bounding box center [522, 112] width 357 height 41
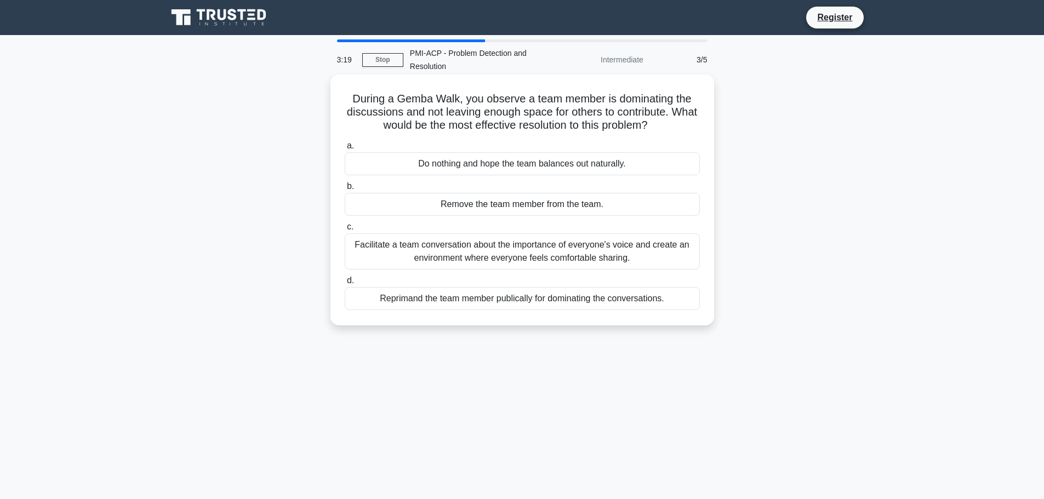
click at [670, 113] on h5 "During a Gemba Walk, you observe a team member is dominating the discussions an…" at bounding box center [522, 112] width 357 height 41
drag, startPoint x: 623, startPoint y: 113, endPoint x: 683, endPoint y: 113, distance: 59.7
click at [683, 113] on h5 "During a Gemba Walk, you observe a team member is dominating the discussions an…" at bounding box center [522, 112] width 357 height 41
click at [362, 122] on h5 "During a Gemba Walk, you observe a team member is dominating the discussions an…" at bounding box center [522, 112] width 357 height 41
drag, startPoint x: 385, startPoint y: 123, endPoint x: 624, endPoint y: 123, distance: 239.4
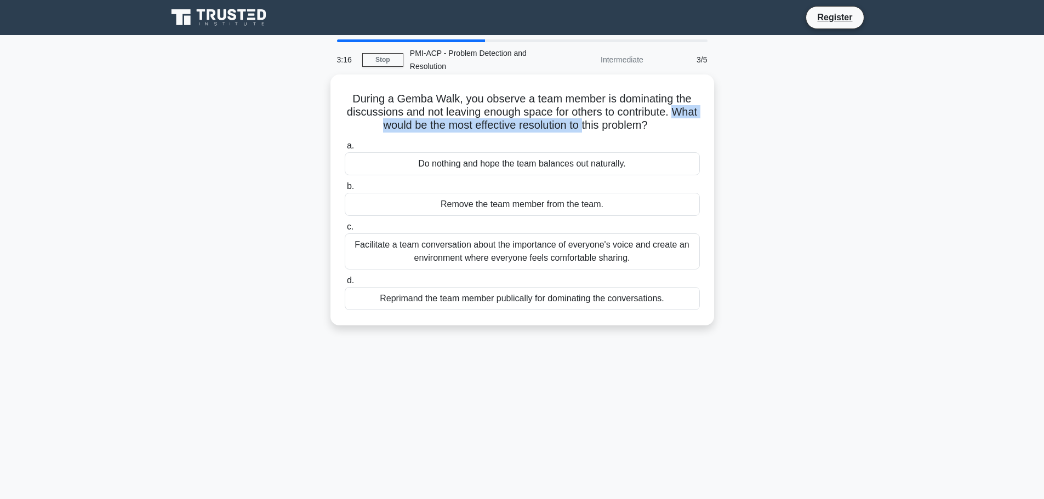
click at [618, 123] on h5 "During a Gemba Walk, you observe a team member is dominating the discussions an…" at bounding box center [522, 112] width 357 height 41
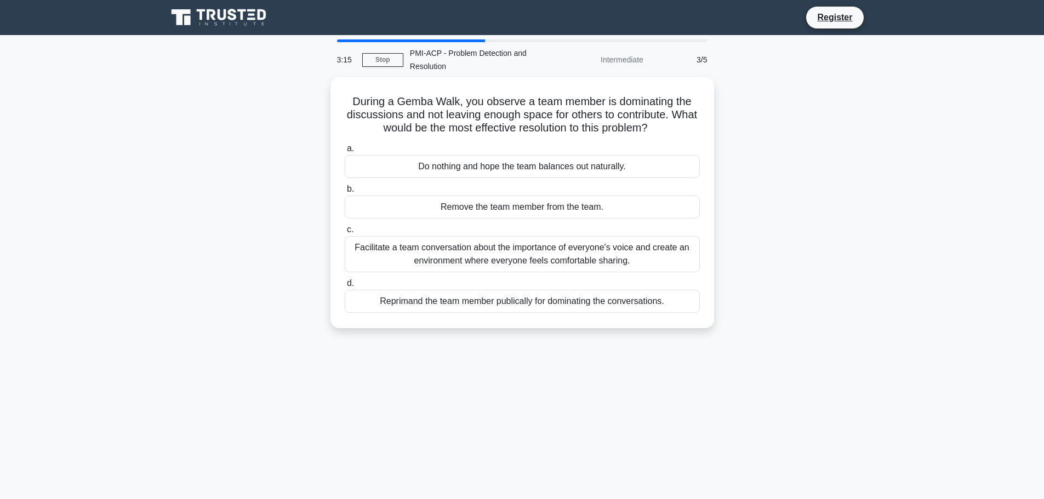
click at [907, 187] on main "3:15 Stop PMI-ACP - Problem Detection and Resolution Intermediate 3/5 During a …" at bounding box center [522, 313] width 1044 height 557
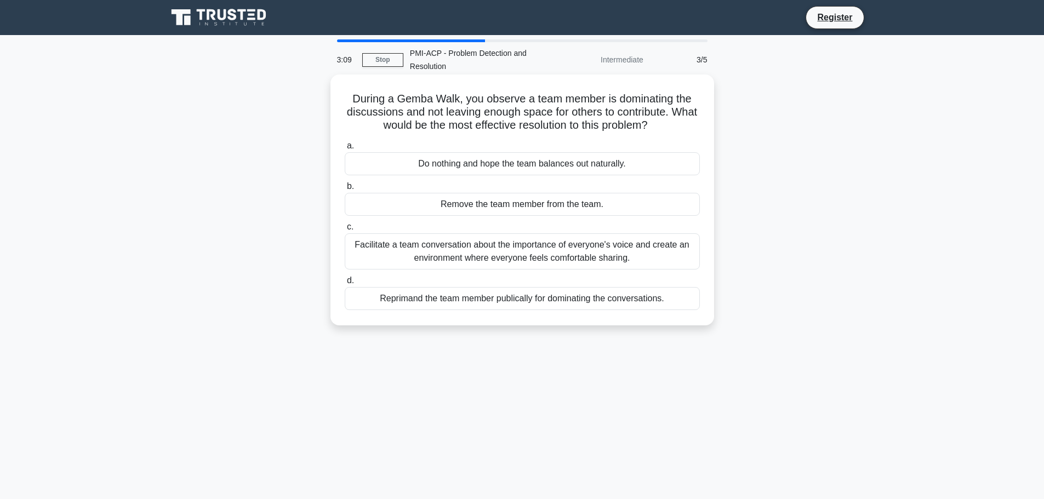
click at [640, 250] on div "Facilitate a team conversation about the importance of everyone's voice and cre…" at bounding box center [522, 251] width 355 height 36
click at [345, 231] on input "c. Facilitate a team conversation about the importance of everyone's voice and …" at bounding box center [345, 227] width 0 height 7
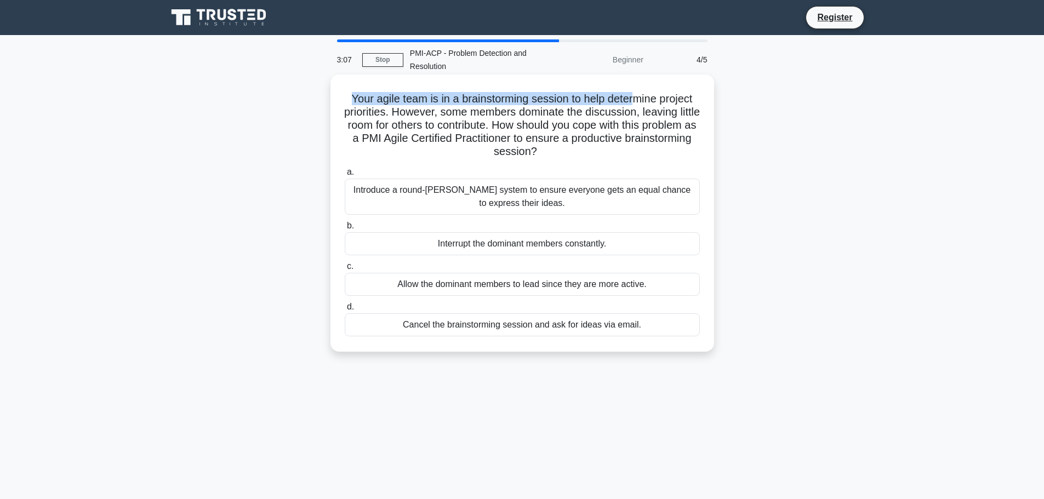
drag, startPoint x: 347, startPoint y: 99, endPoint x: 616, endPoint y: 104, distance: 269.6
click at [639, 98] on h5 "Your agile team is in a brainstorming session to help determine project priorit…" at bounding box center [522, 125] width 357 height 67
click at [369, 103] on h5 "Your agile team is in a brainstorming session to help determine project priorit…" at bounding box center [522, 125] width 357 height 67
drag, startPoint x: 345, startPoint y: 102, endPoint x: 576, endPoint y: 101, distance: 231.2
click at [554, 101] on h5 "Your agile team is in a brainstorming session to help determine project priorit…" at bounding box center [522, 125] width 357 height 67
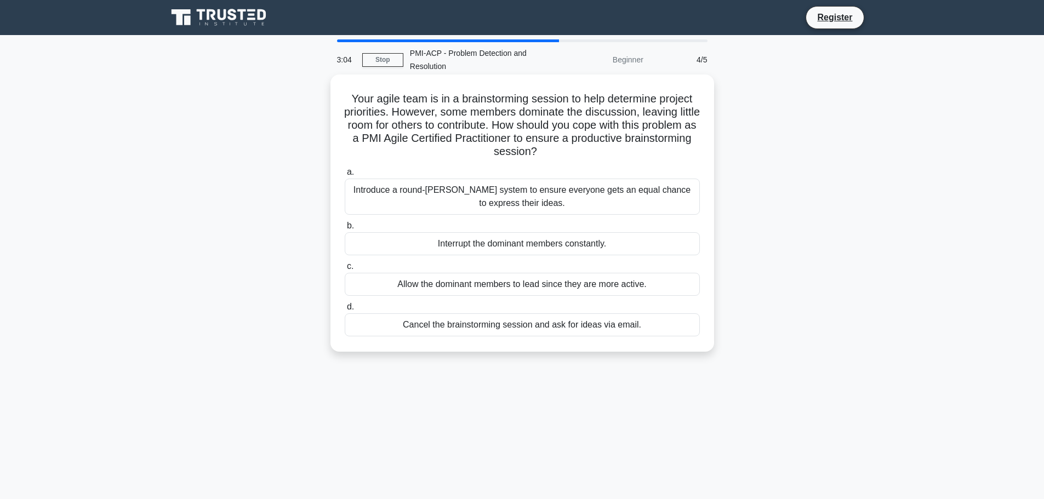
click at [595, 104] on h5 "Your agile team is in a brainstorming session to help determine project priorit…" at bounding box center [522, 125] width 357 height 67
drag, startPoint x: 496, startPoint y: 103, endPoint x: 613, endPoint y: 103, distance: 116.7
click at [599, 103] on h5 "Your agile team is in a brainstorming session to help determine project priorit…" at bounding box center [522, 125] width 357 height 67
click at [622, 103] on h5 "Your agile team is in a brainstorming session to help determine project priorit…" at bounding box center [522, 125] width 357 height 67
drag, startPoint x: 597, startPoint y: 99, endPoint x: 694, endPoint y: 100, distance: 96.4
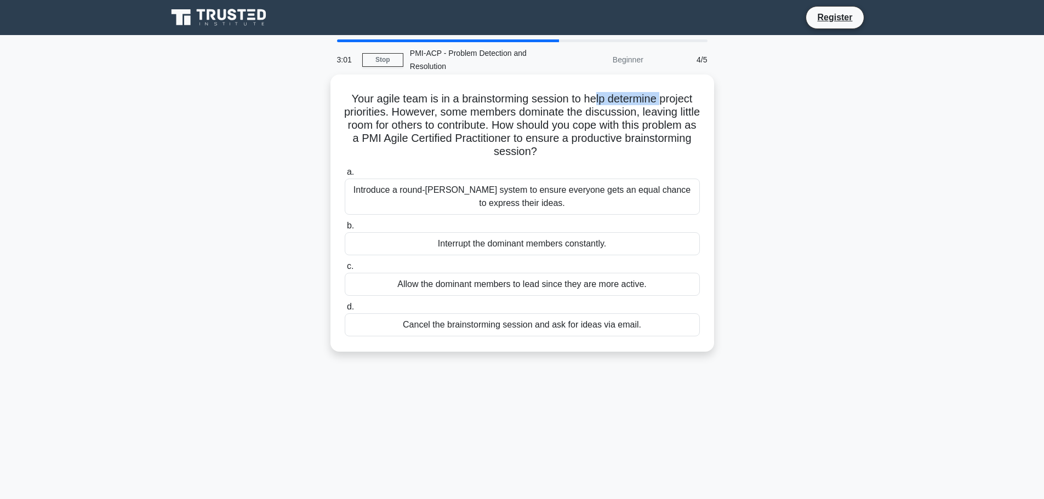
click at [670, 99] on h5 "Your agile team is in a brainstorming session to help determine project priorit…" at bounding box center [522, 125] width 357 height 67
click at [696, 100] on h5 "Your agile team is in a brainstorming session to help determine project priorit…" at bounding box center [522, 125] width 357 height 67
drag, startPoint x: 354, startPoint y: 114, endPoint x: 390, endPoint y: 113, distance: 35.1
click at [381, 113] on h5 "Your agile team is in a brainstorming session to help determine project priorit…" at bounding box center [522, 125] width 357 height 67
click at [422, 111] on h5 "Your agile team is in a brainstorming session to help determine project priorit…" at bounding box center [522, 125] width 357 height 67
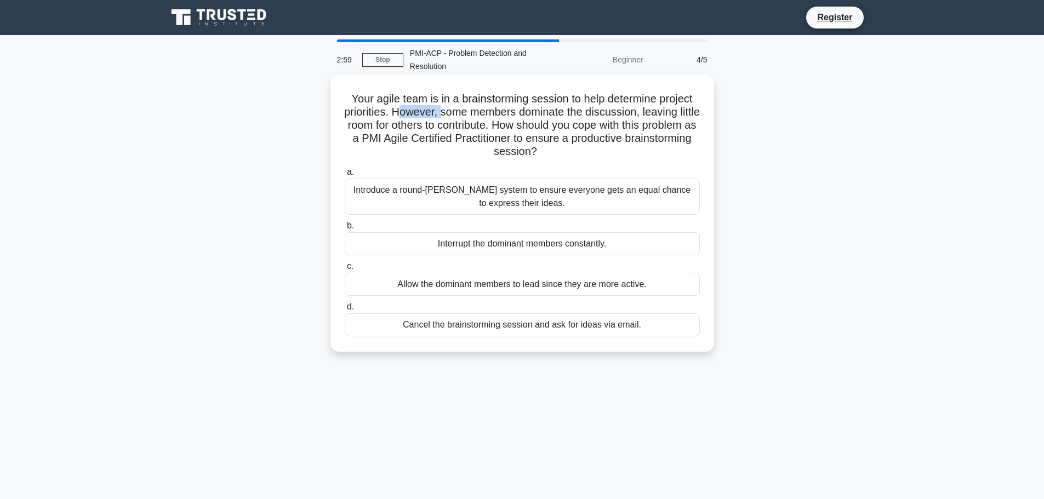
drag, startPoint x: 408, startPoint y: 112, endPoint x: 477, endPoint y: 113, distance: 69.6
click at [462, 112] on h5 "Your agile team is in a brainstorming session to help determine project priorit…" at bounding box center [522, 125] width 357 height 67
click at [483, 113] on h5 "Your agile team is in a brainstorming session to help determine project priorit…" at bounding box center [522, 125] width 357 height 67
drag, startPoint x: 443, startPoint y: 113, endPoint x: 634, endPoint y: 109, distance: 190.7
click at [620, 112] on h5 "Your agile team is in a brainstorming session to help determine project priorit…" at bounding box center [522, 125] width 357 height 67
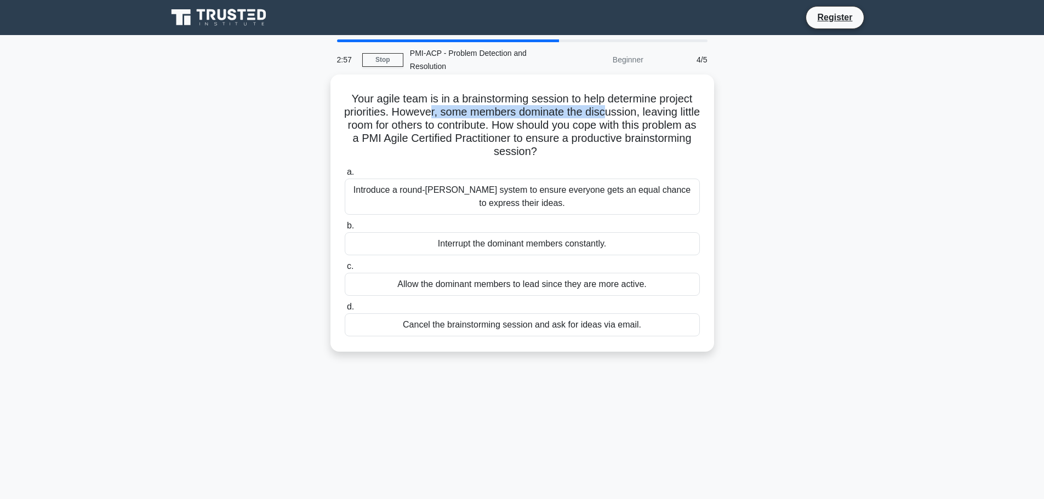
click at [597, 116] on h5 "Your agile team is in a brainstorming session to help determine project priorit…" at bounding box center [522, 125] width 357 height 67
drag, startPoint x: 659, startPoint y: 113, endPoint x: 439, endPoint y: 123, distance: 219.4
click at [410, 127] on h5 "Your agile team is in a brainstorming session to help determine project priorit…" at bounding box center [522, 125] width 357 height 67
click at [449, 122] on h5 "Your agile team is in a brainstorming session to help determine project priorit…" at bounding box center [522, 125] width 357 height 67
drag, startPoint x: 426, startPoint y: 127, endPoint x: 506, endPoint y: 122, distance: 80.1
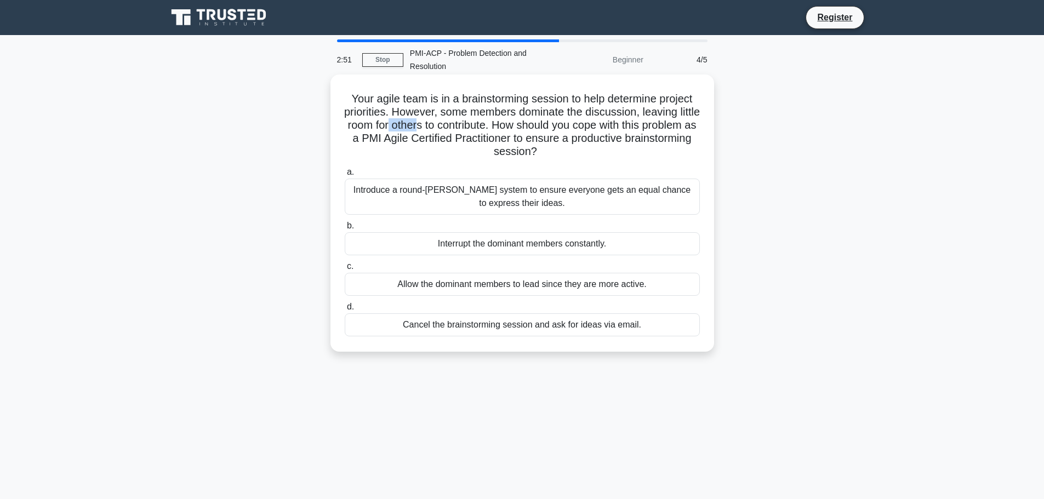
click at [476, 127] on h5 "Your agile team is in a brainstorming session to help determine project priorit…" at bounding box center [522, 125] width 357 height 67
click at [516, 123] on h5 "Your agile team is in a brainstorming session to help determine project priorit…" at bounding box center [522, 125] width 357 height 67
drag, startPoint x: 484, startPoint y: 125, endPoint x: 552, endPoint y: 125, distance: 67.9
click at [552, 125] on h5 "Your agile team is in a brainstorming session to help determine project priorit…" at bounding box center [522, 125] width 357 height 67
click at [602, 123] on h5 "Your agile team is in a brainstorming session to help determine project priorit…" at bounding box center [522, 125] width 357 height 67
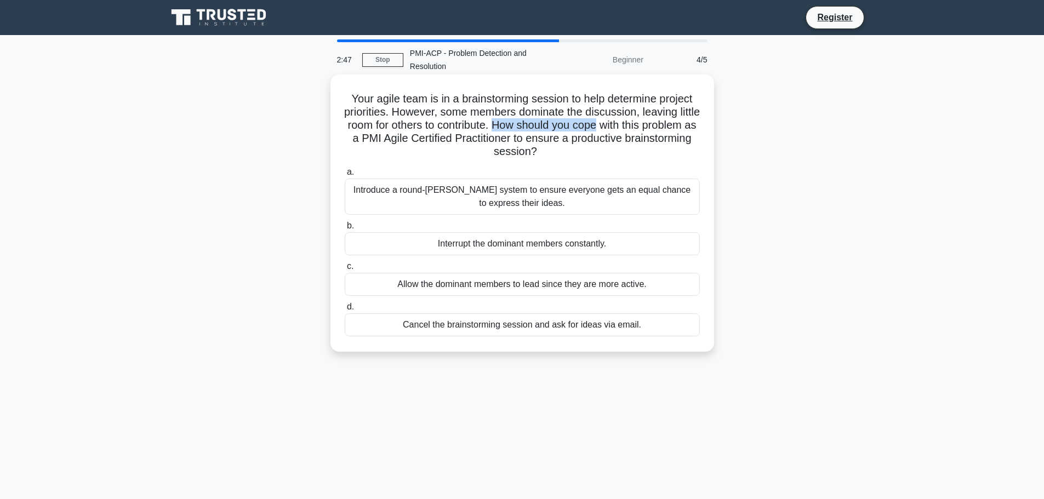
drag, startPoint x: 535, startPoint y: 124, endPoint x: 654, endPoint y: 122, distance: 118.4
click at [651, 122] on h5 "Your agile team is in a brainstorming session to help determine project priorit…" at bounding box center [522, 125] width 357 height 67
click at [649, 128] on h5 "Your agile team is in a brainstorming session to help determine project priorit…" at bounding box center [522, 125] width 357 height 67
click at [697, 129] on h5 "Your agile team is in a brainstorming session to help determine project priorit…" at bounding box center [522, 125] width 357 height 67
drag, startPoint x: 357, startPoint y: 141, endPoint x: 422, endPoint y: 140, distance: 65.7
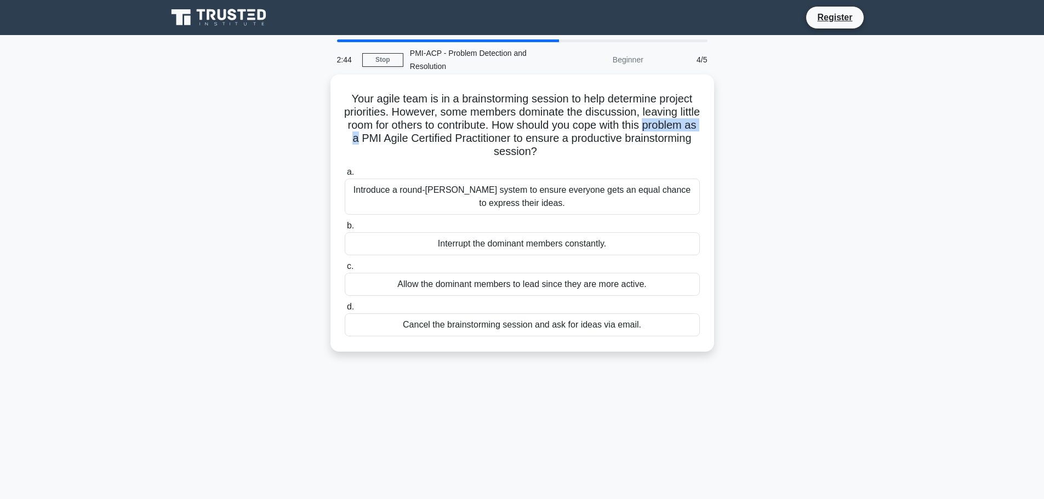
click at [422, 140] on h5 "Your agile team is in a brainstorming session to help determine project priorit…" at bounding box center [522, 125] width 357 height 67
click at [443, 138] on h5 "Your agile team is in a brainstorming session to help determine project priorit…" at bounding box center [522, 125] width 357 height 67
drag, startPoint x: 403, startPoint y: 138, endPoint x: 599, endPoint y: 134, distance: 196.2
click at [583, 136] on h5 "Your agile team is in a brainstorming session to help determine project priorit…" at bounding box center [522, 125] width 357 height 67
click at [626, 135] on h5 "Your agile team is in a brainstorming session to help determine project priorit…" at bounding box center [522, 125] width 357 height 67
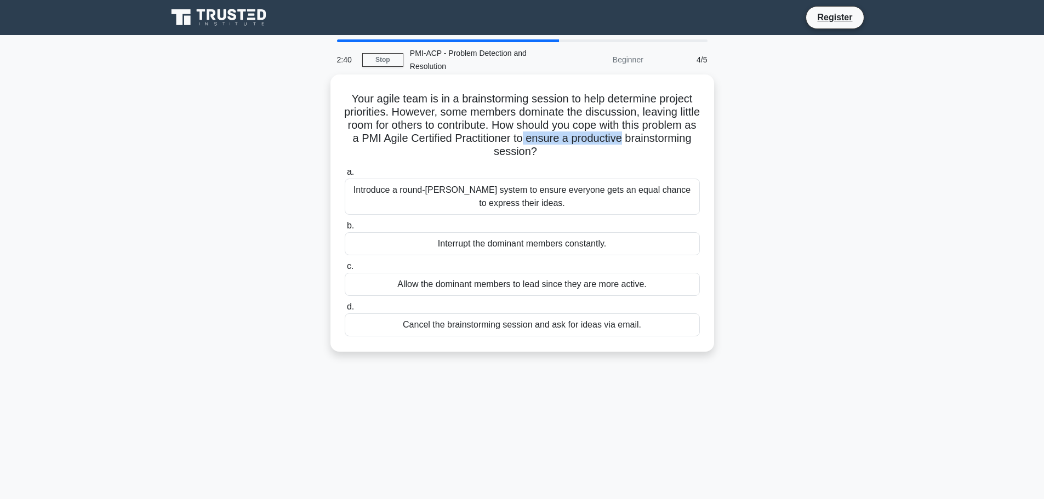
drag, startPoint x: 598, startPoint y: 139, endPoint x: 698, endPoint y: 139, distance: 99.7
click at [698, 139] on h5 "Your agile team is in a brainstorming session to help determine project priorit…" at bounding box center [522, 125] width 357 height 67
click at [461, 153] on h5 "Your agile team is in a brainstorming session to help determine project priorit…" at bounding box center [522, 125] width 357 height 67
drag, startPoint x: 454, startPoint y: 153, endPoint x: 652, endPoint y: 155, distance: 198.3
click at [643, 154] on h5 "Your agile team is in a brainstorming session to help determine project priorit…" at bounding box center [522, 125] width 357 height 67
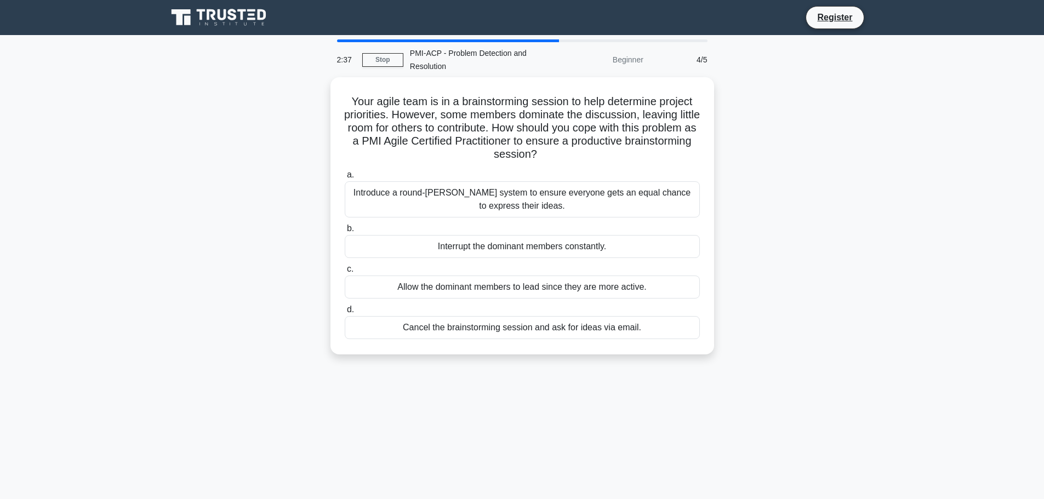
click at [798, 178] on div "Your agile team is in a brainstorming session to help determine project priorit…" at bounding box center [522, 222] width 723 height 290
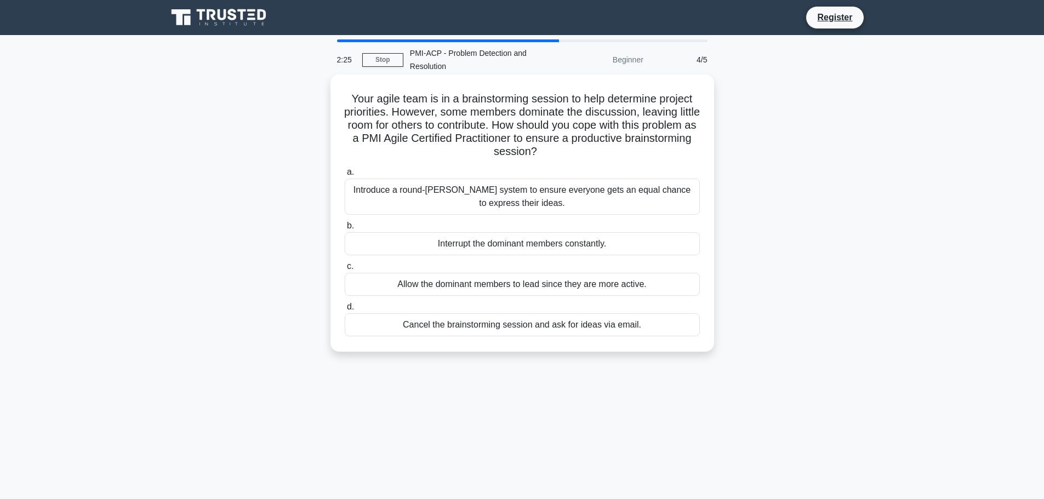
click at [587, 188] on div "Introduce a round-robin system to ensure everyone gets an equal chance to expre…" at bounding box center [522, 197] width 355 height 36
click at [345, 176] on input "a. Introduce a round-robin system to ensure everyone gets an equal chance to ex…" at bounding box center [345, 172] width 0 height 7
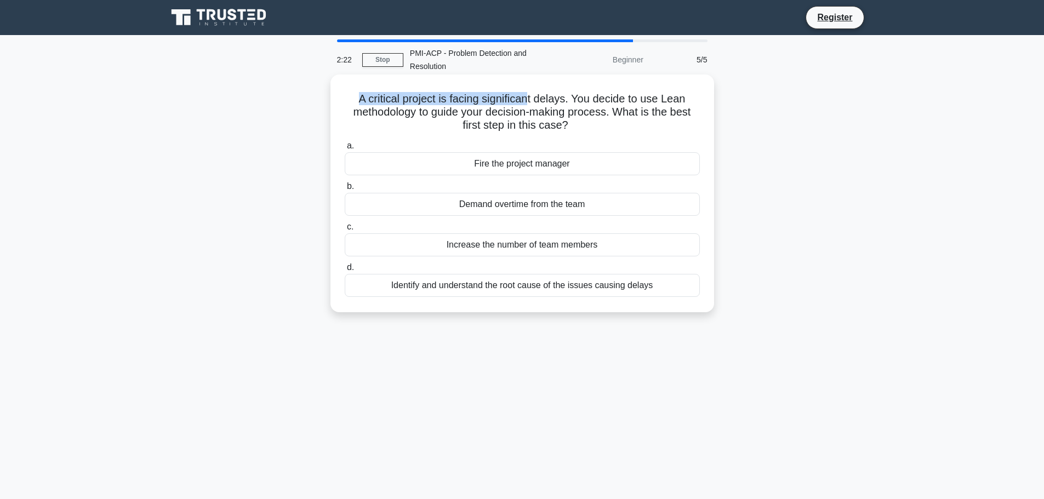
drag, startPoint x: 489, startPoint y: 100, endPoint x: 549, endPoint y: 100, distance: 60.8
click at [542, 100] on h5 "A critical project is facing significant delays. You decide to use Lean methodo…" at bounding box center [522, 112] width 357 height 41
click at [600, 98] on h5 "A critical project is facing significant delays. You decide to use Lean methodo…" at bounding box center [522, 112] width 357 height 41
drag, startPoint x: 356, startPoint y: 101, endPoint x: 470, endPoint y: 101, distance: 114.0
click at [466, 101] on h5 "A critical project is facing significant delays. You decide to use Lean methodo…" at bounding box center [522, 112] width 357 height 41
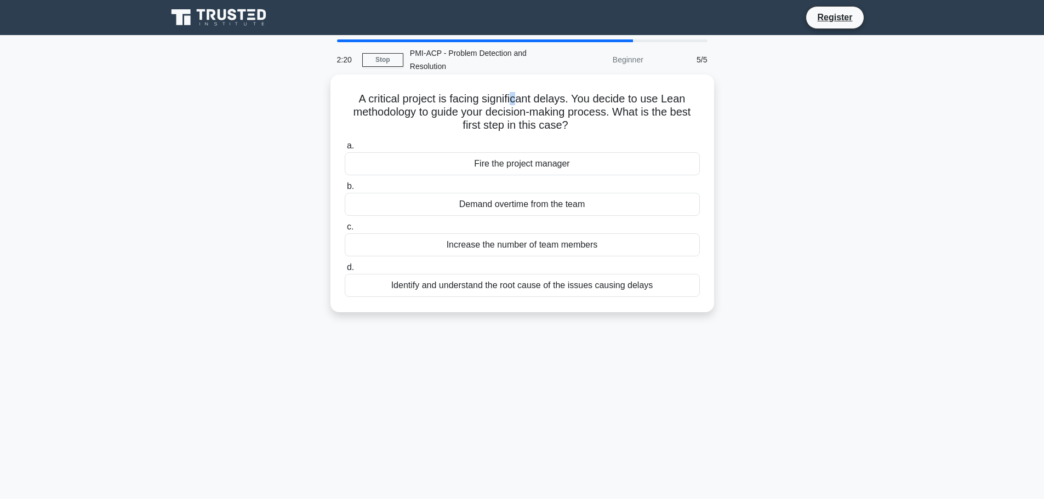
click at [519, 101] on h5 "A critical project is facing significant delays. You decide to use Lean methodo…" at bounding box center [522, 112] width 357 height 41
click at [519, 102] on h5 "A critical project is facing significant delays. You decide to use Lean methodo…" at bounding box center [522, 112] width 357 height 41
drag, startPoint x: 442, startPoint y: 102, endPoint x: 541, endPoint y: 102, distance: 99.7
click at [539, 102] on h5 "A critical project is facing significant delays. You decide to use Lean methodo…" at bounding box center [522, 112] width 357 height 41
click at [574, 101] on h5 "A critical project is facing significant delays. You decide to use Lean methodo…" at bounding box center [522, 112] width 357 height 41
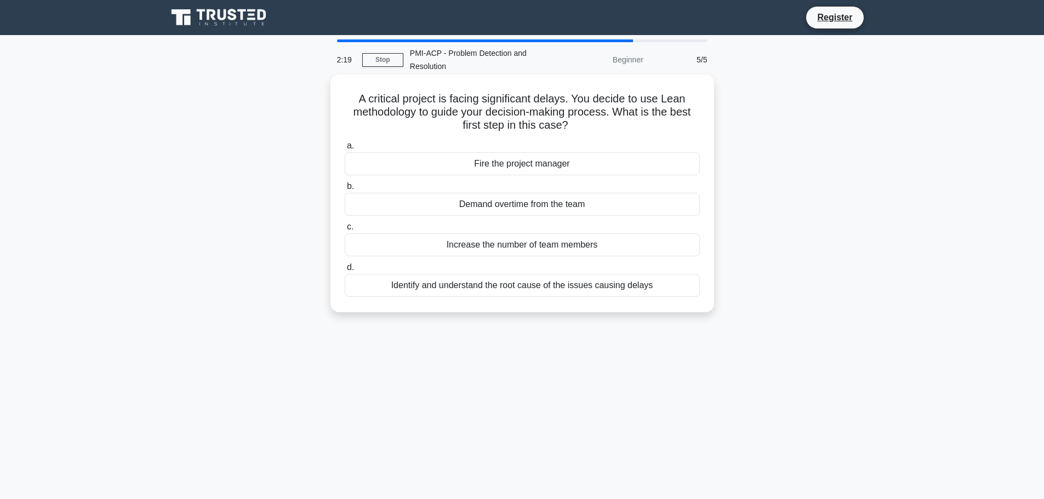
click at [596, 100] on h5 "A critical project is facing significant delays. You decide to use Lean methodo…" at bounding box center [522, 112] width 357 height 41
drag, startPoint x: 592, startPoint y: 100, endPoint x: 709, endPoint y: 99, distance: 117.8
click at [709, 99] on div "A critical project is facing significant delays. You decide to use Lean methodo…" at bounding box center [521, 194] width 383 height 238
drag, startPoint x: 347, startPoint y: 114, endPoint x: 499, endPoint y: 114, distance: 151.2
click at [491, 114] on h5 "A critical project is facing significant delays. You decide to use Lean methodo…" at bounding box center [522, 112] width 357 height 41
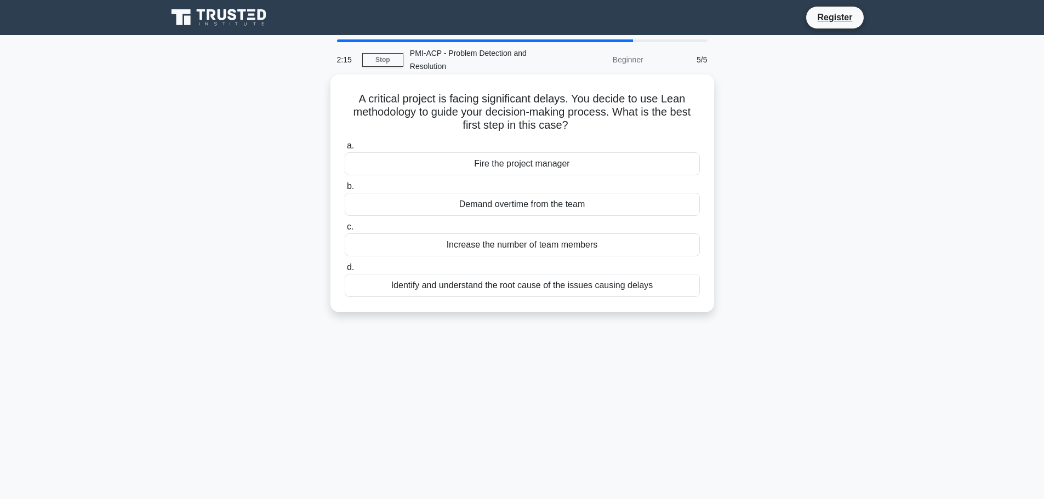
click at [541, 114] on h5 "A critical project is facing significant delays. You decide to use Lean methodo…" at bounding box center [522, 112] width 357 height 41
drag, startPoint x: 462, startPoint y: 114, endPoint x: 544, endPoint y: 114, distance: 81.6
click at [535, 114] on h5 "A critical project is facing significant delays. You decide to use Lean methodo…" at bounding box center [522, 112] width 357 height 41
drag, startPoint x: 574, startPoint y: 114, endPoint x: 558, endPoint y: 115, distance: 15.3
click at [573, 114] on h5 "A critical project is facing significant delays. You decide to use Lean methodo…" at bounding box center [522, 112] width 357 height 41
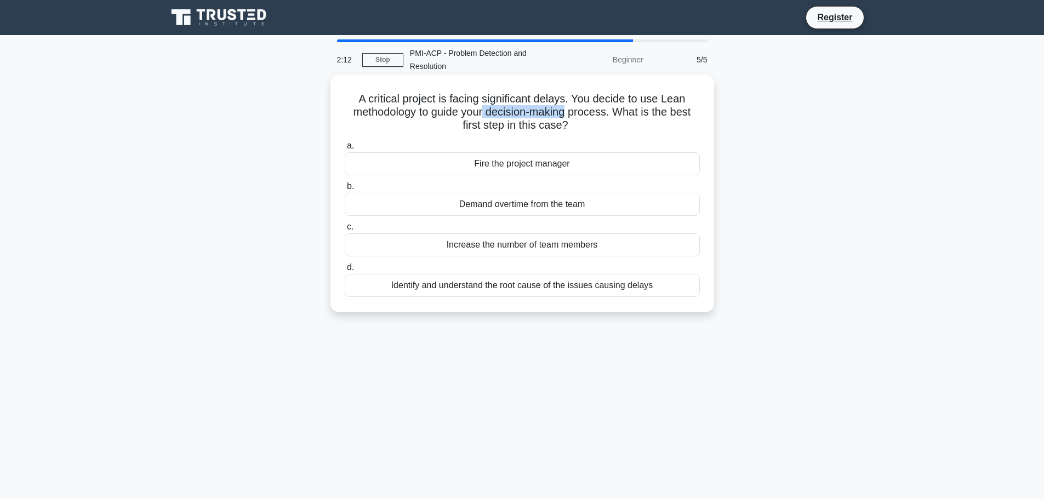
drag, startPoint x: 485, startPoint y: 114, endPoint x: 569, endPoint y: 114, distance: 83.8
click at [569, 114] on h5 "A critical project is facing significant delays. You decide to use Lean methodo…" at bounding box center [522, 112] width 357 height 41
click at [616, 112] on h5 "A critical project is facing significant delays. You decide to use Lean methodo…" at bounding box center [522, 112] width 357 height 41
drag, startPoint x: 620, startPoint y: 110, endPoint x: 713, endPoint y: 110, distance: 92.6
click at [713, 110] on div "A critical project is facing significant delays. You decide to use Lean methodo…" at bounding box center [521, 194] width 383 height 238
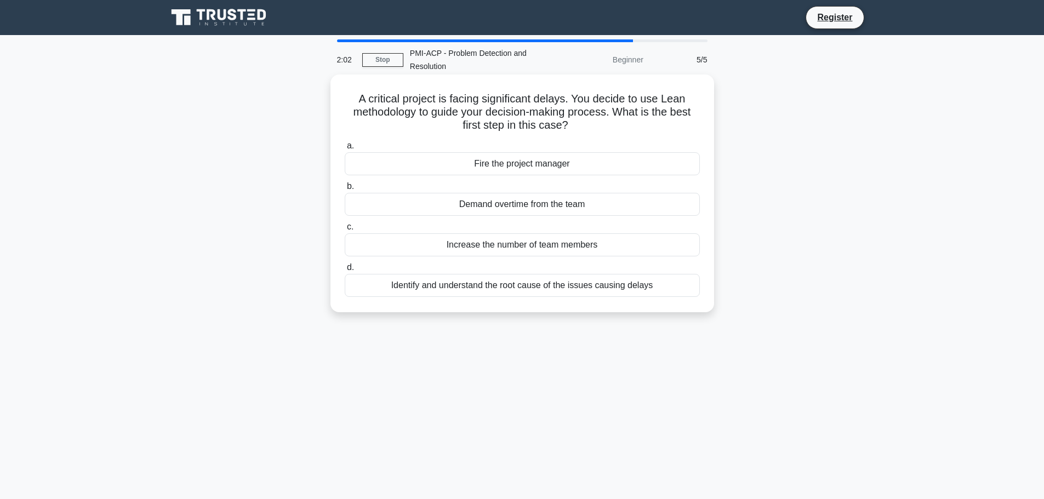
click at [522, 288] on div "Identify and understand the root cause of the issues causing delays" at bounding box center [522, 285] width 355 height 23
click at [345, 271] on input "d. Identify and understand the root cause of the issues causing delays" at bounding box center [345, 267] width 0 height 7
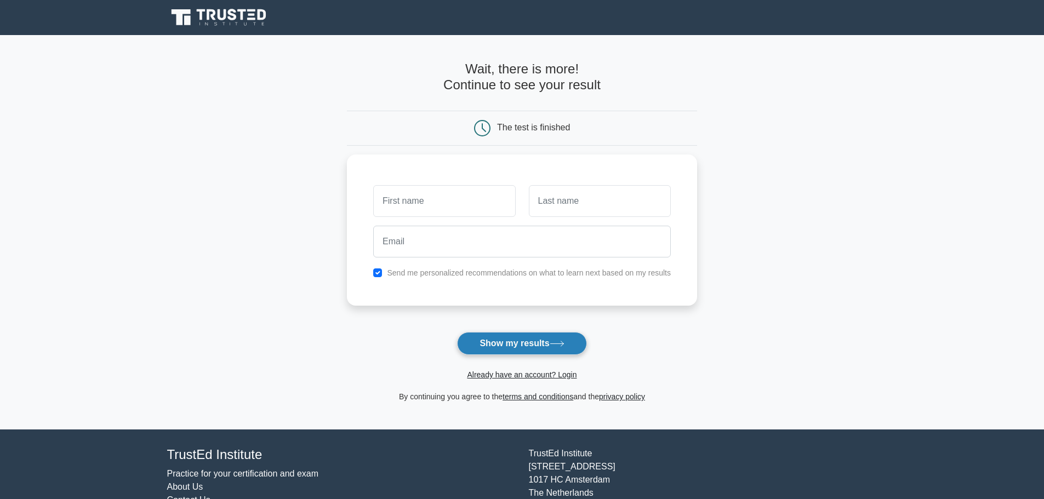
click at [550, 344] on button "Show my results" at bounding box center [521, 343] width 129 height 23
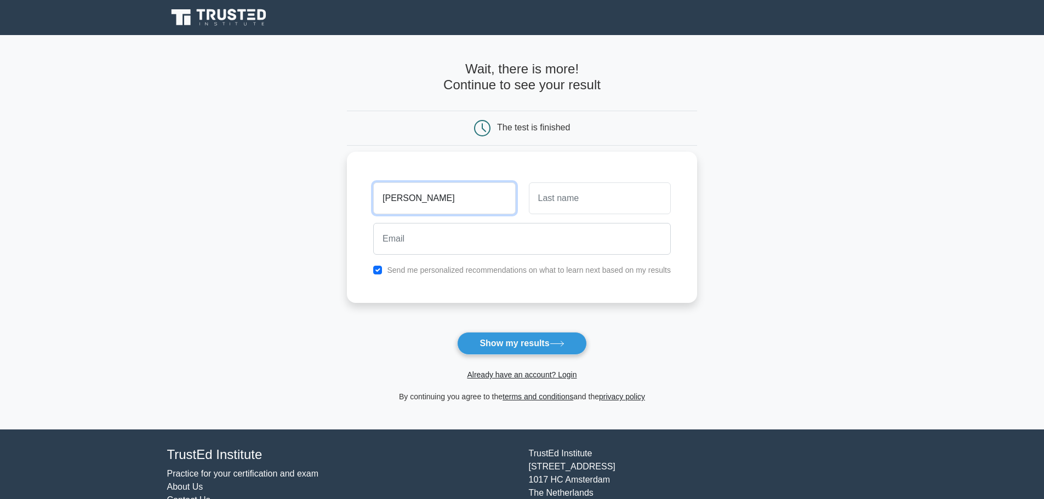
type input "[PERSON_NAME]"
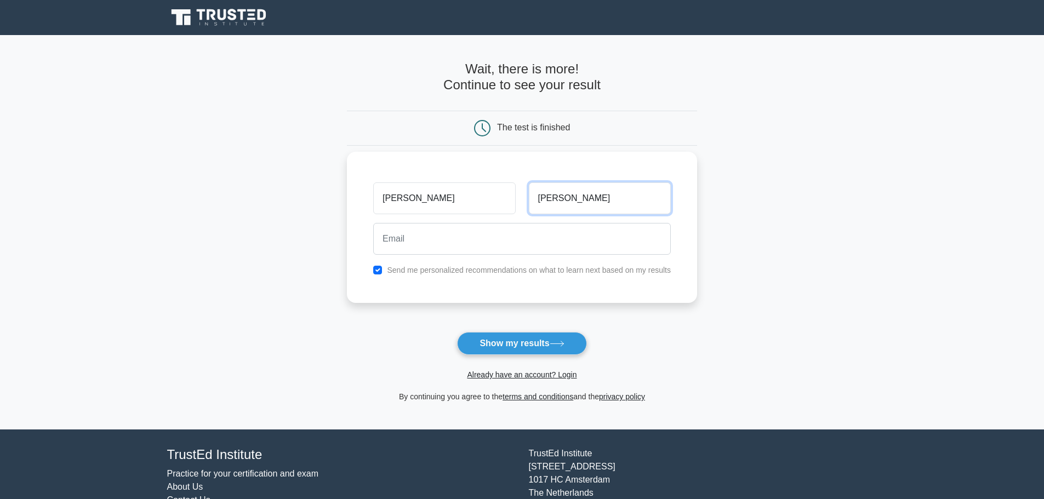
type input "[PERSON_NAME]"
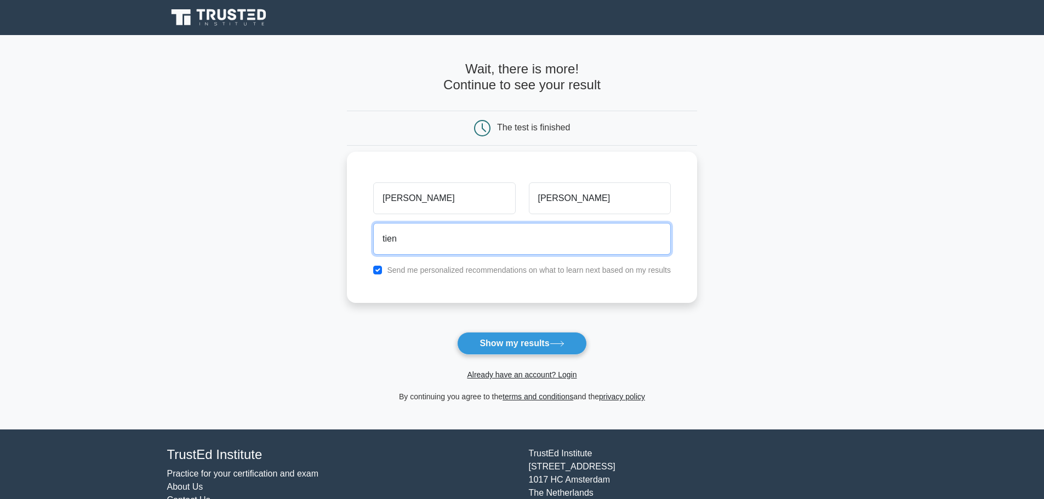
type input "[EMAIL_ADDRESS][DOMAIN_NAME]"
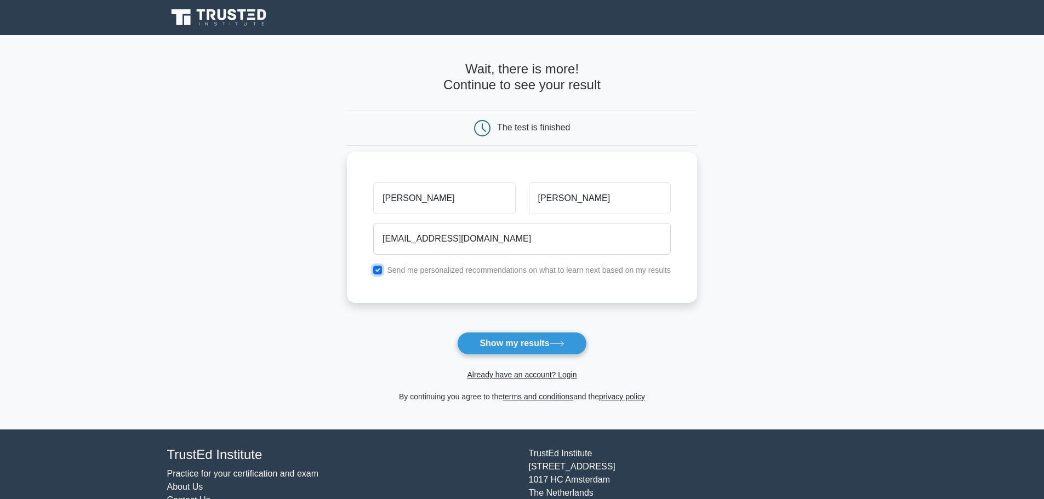
click at [377, 272] on input "checkbox" at bounding box center [377, 270] width 9 height 9
checkbox input "false"
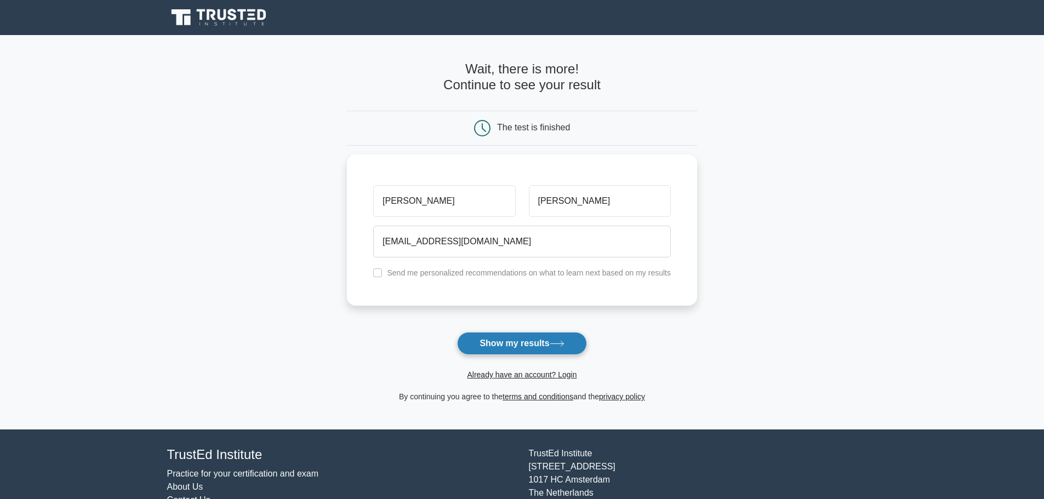
click at [516, 336] on button "Show my results" at bounding box center [521, 343] width 129 height 23
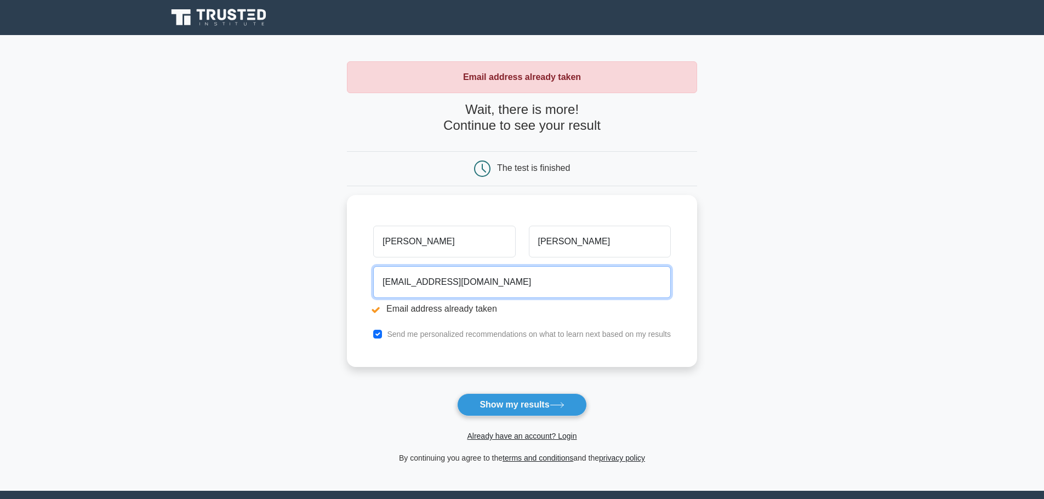
drag, startPoint x: 411, startPoint y: 278, endPoint x: 331, endPoint y: 278, distance: 79.4
click at [327, 278] on main "Email address already taken Wait, there is more! Continue to see your result Th…" at bounding box center [522, 263] width 1044 height 456
type input "uytd@rikkeisoft.com"
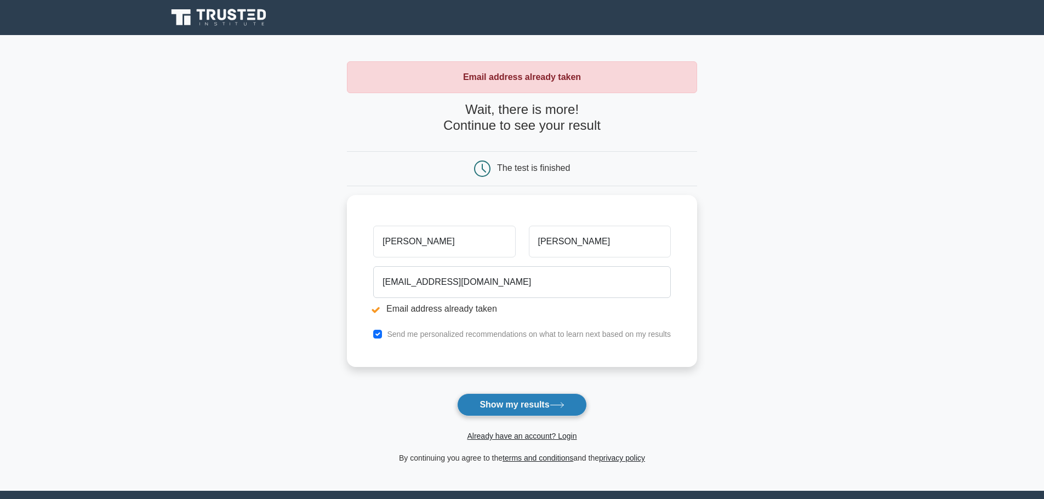
click at [515, 398] on button "Show my results" at bounding box center [521, 404] width 129 height 23
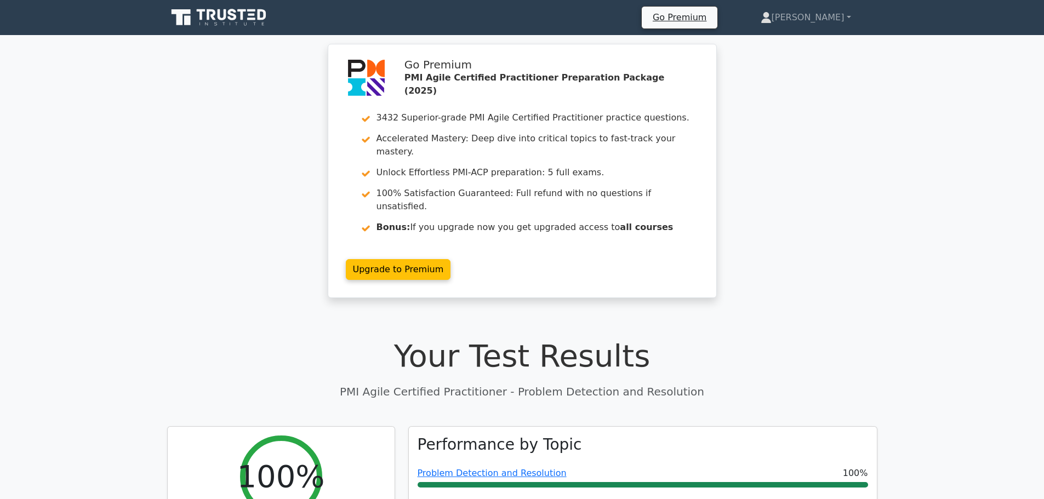
click at [826, 268] on div "Go Premium PMI Agile Certified Practitioner Preparation Package (2025) 3432 Sup…" at bounding box center [522, 177] width 1044 height 267
click at [852, 16] on link "Nguyen" at bounding box center [805, 18] width 143 height 22
click at [803, 41] on link "Profile" at bounding box center [778, 44] width 87 height 18
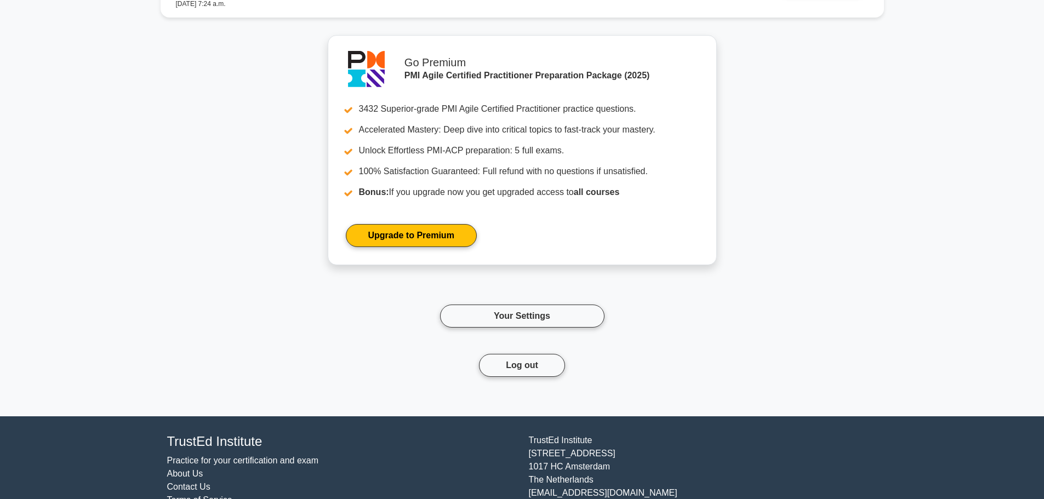
scroll to position [911, 0]
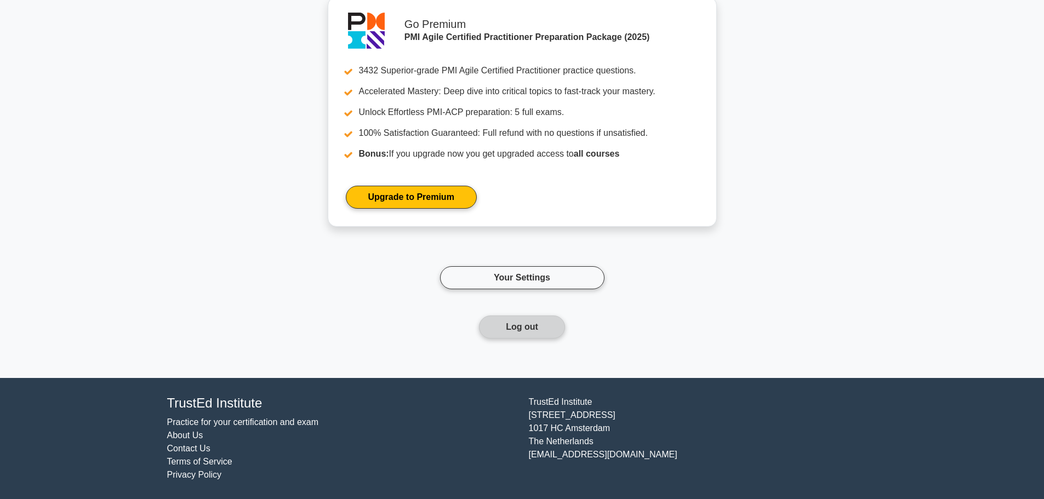
click at [529, 326] on button "Log out" at bounding box center [522, 327] width 86 height 23
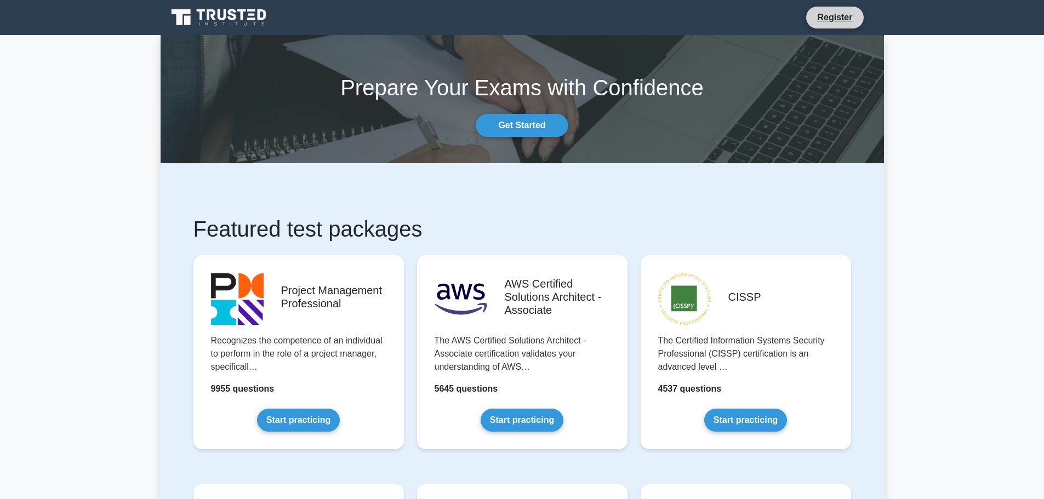
click at [839, 9] on li "Register" at bounding box center [834, 17] width 58 height 23
drag, startPoint x: 980, startPoint y: 330, endPoint x: 955, endPoint y: 330, distance: 24.7
click at [824, 18] on link "Register" at bounding box center [834, 17] width 48 height 14
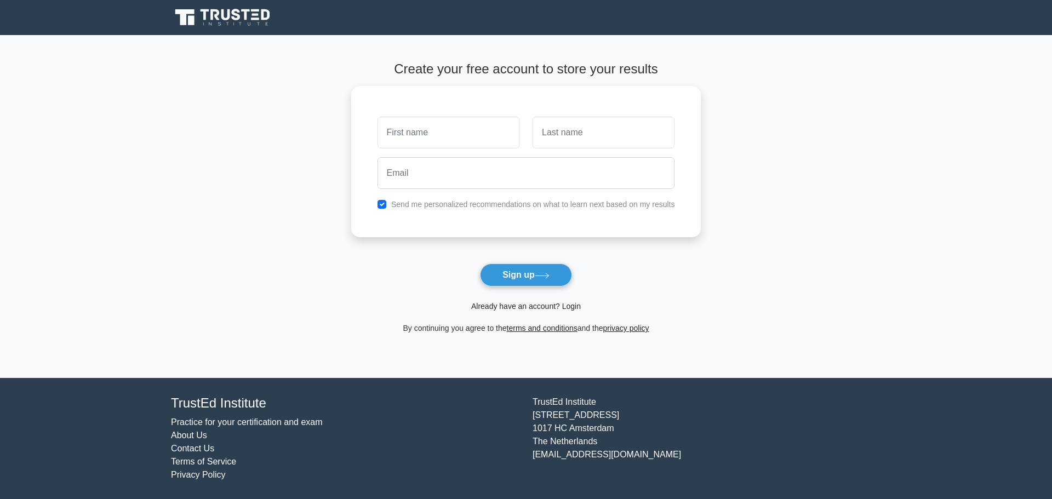
click at [535, 308] on link "Already have an account? Login" at bounding box center [526, 306] width 110 height 9
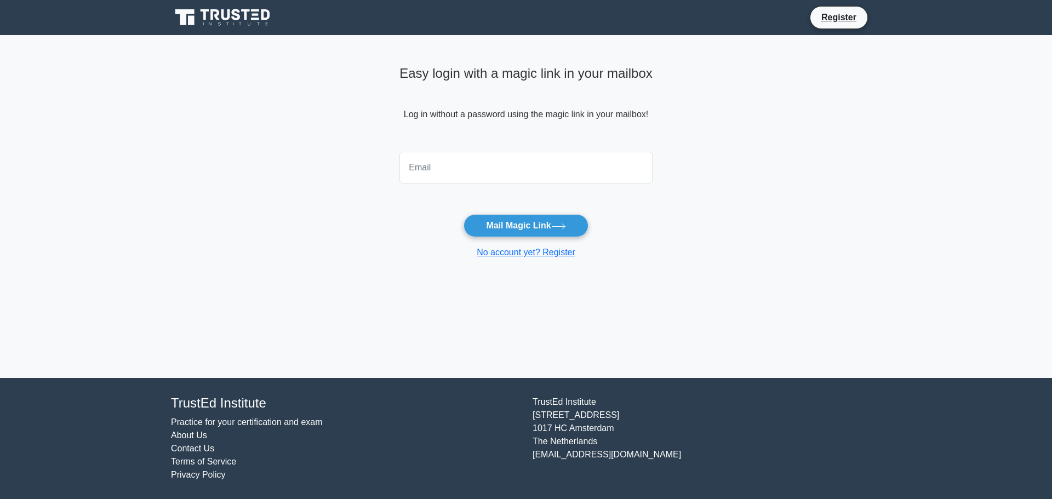
click at [457, 165] on input "email" at bounding box center [525, 168] width 253 height 32
type input "[EMAIL_ADDRESS][DOMAIN_NAME]"
click at [537, 223] on button "Mail Magic Link" at bounding box center [525, 225] width 124 height 23
